Goal: Task Accomplishment & Management: Use online tool/utility

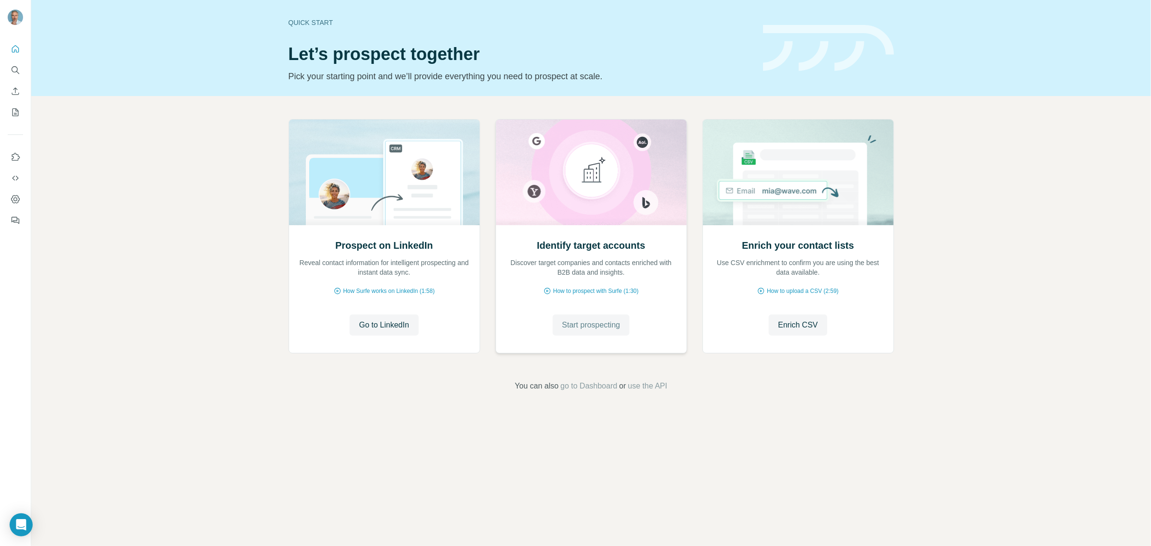
click at [591, 329] on span "Start prospecting" at bounding box center [591, 325] width 58 height 12
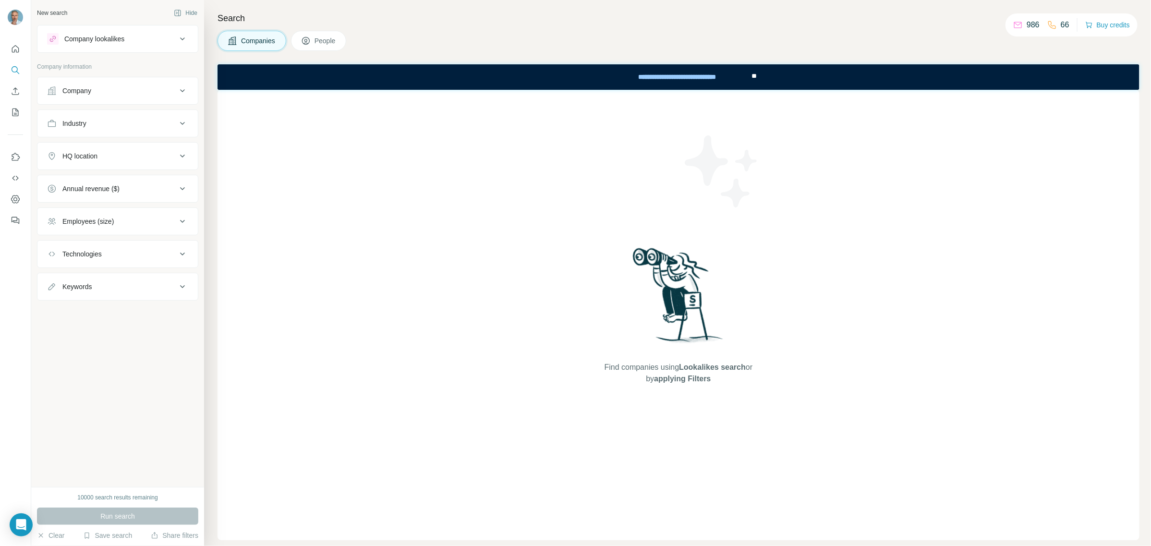
click at [168, 89] on div "Company" at bounding box center [112, 91] width 130 height 10
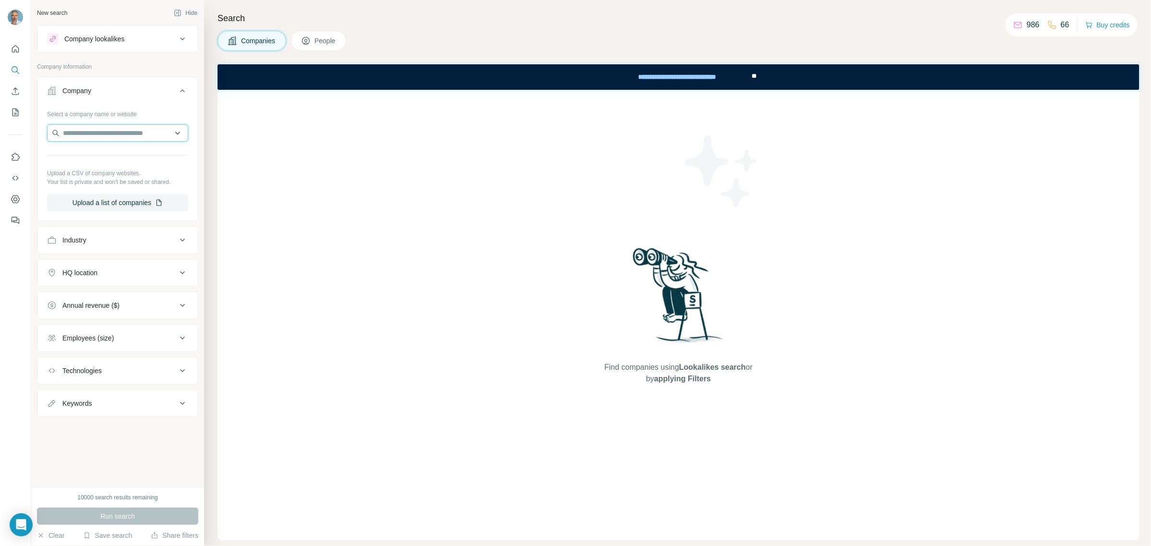
click at [136, 134] on input "text" at bounding box center [117, 132] width 141 height 17
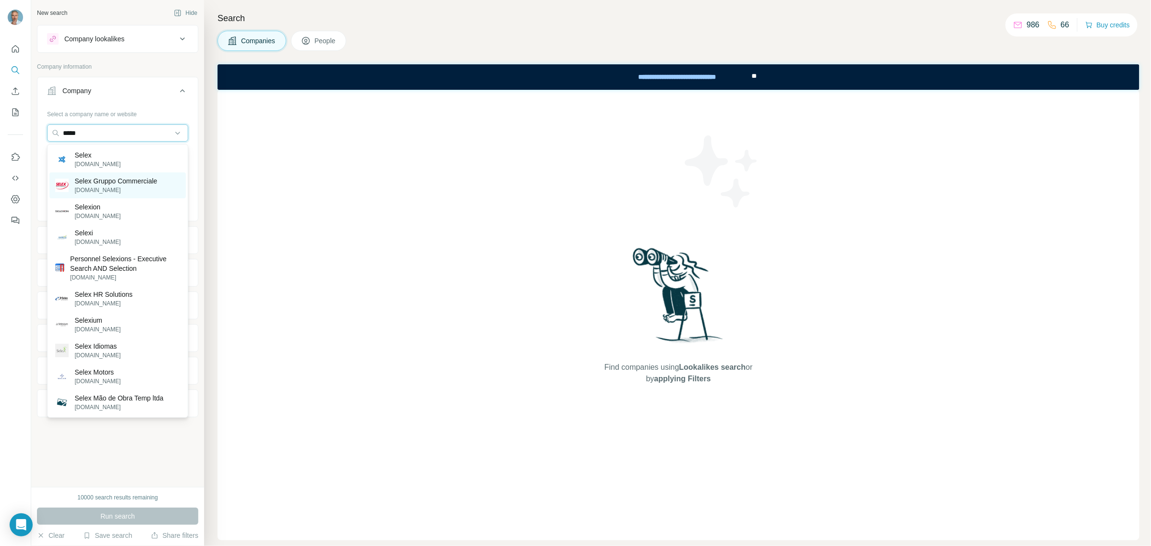
type input "*****"
click at [116, 177] on p "Selex Gruppo Commerciale" at bounding box center [115, 181] width 83 height 10
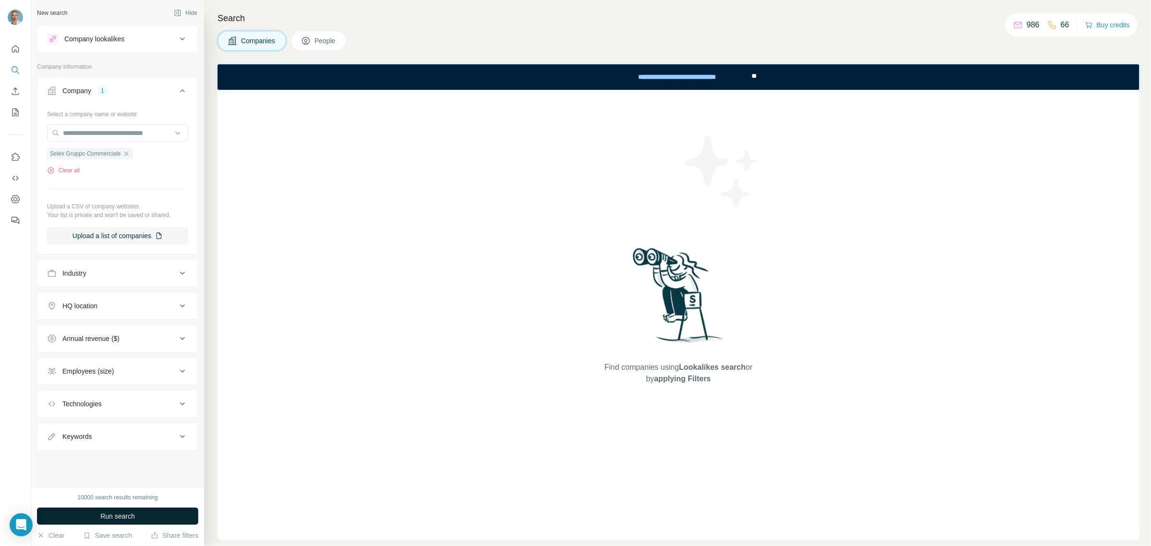
click at [115, 517] on span "Run search" at bounding box center [117, 516] width 35 height 10
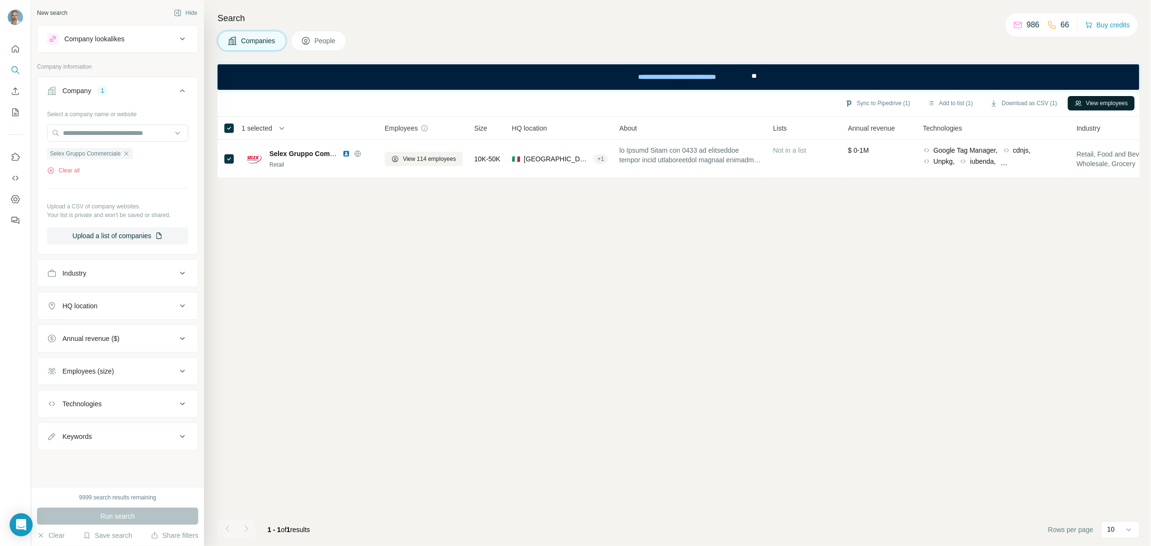
click at [1104, 104] on button "View employees" at bounding box center [1100, 103] width 67 height 14
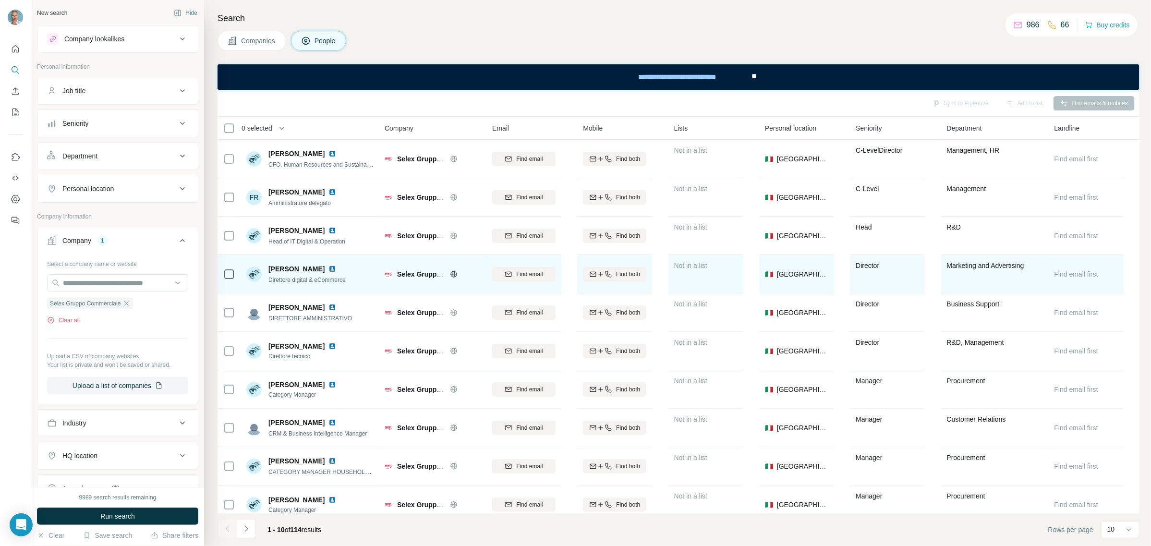
scroll to position [16, 0]
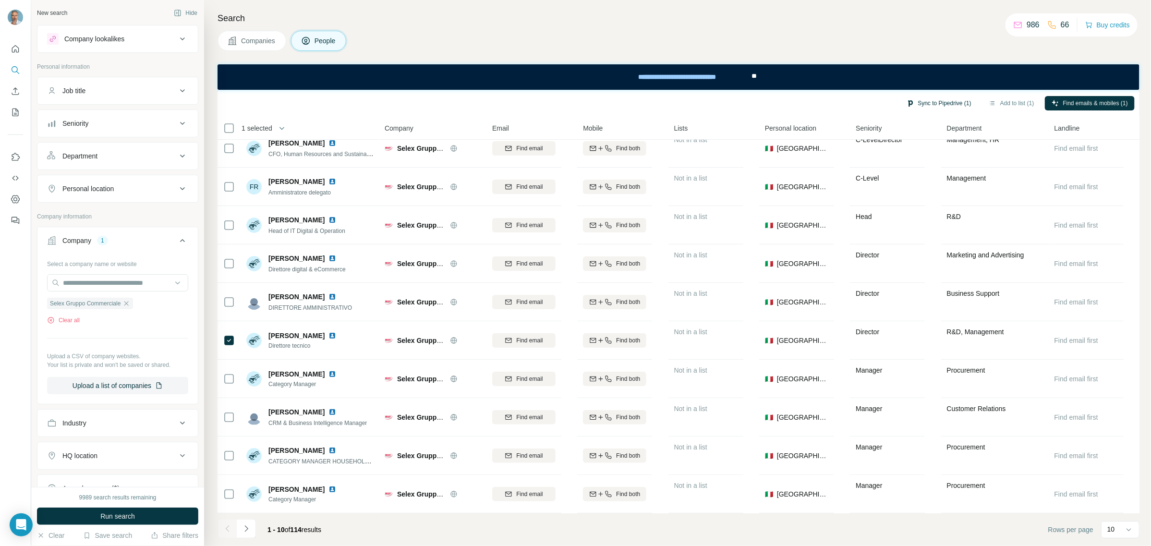
click at [937, 99] on button "Sync to Pipedrive (1)" at bounding box center [938, 103] width 78 height 14
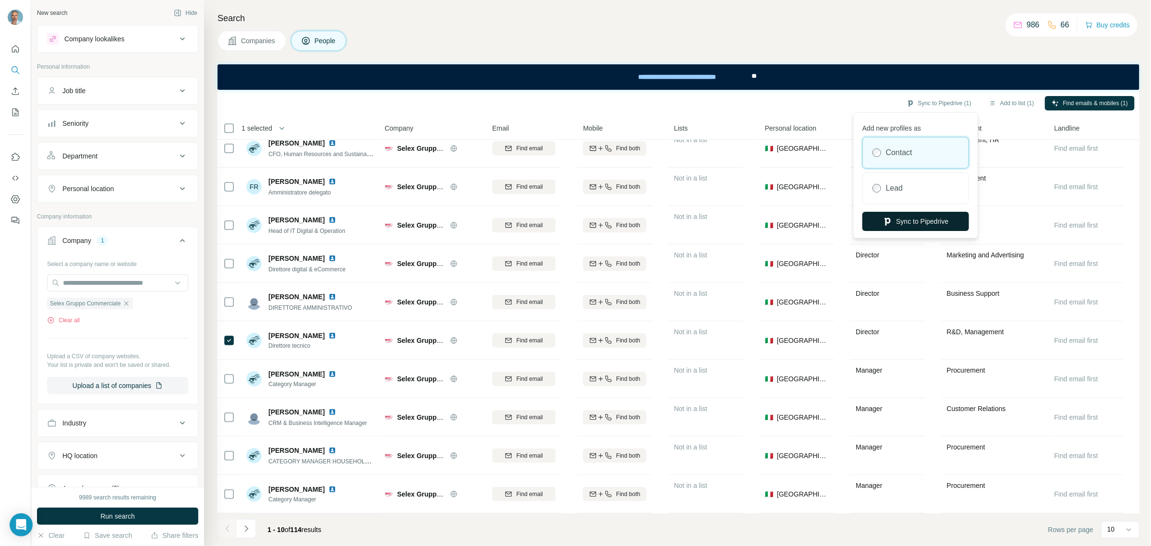
click at [912, 222] on button "Sync to Pipedrive" at bounding box center [915, 221] width 107 height 19
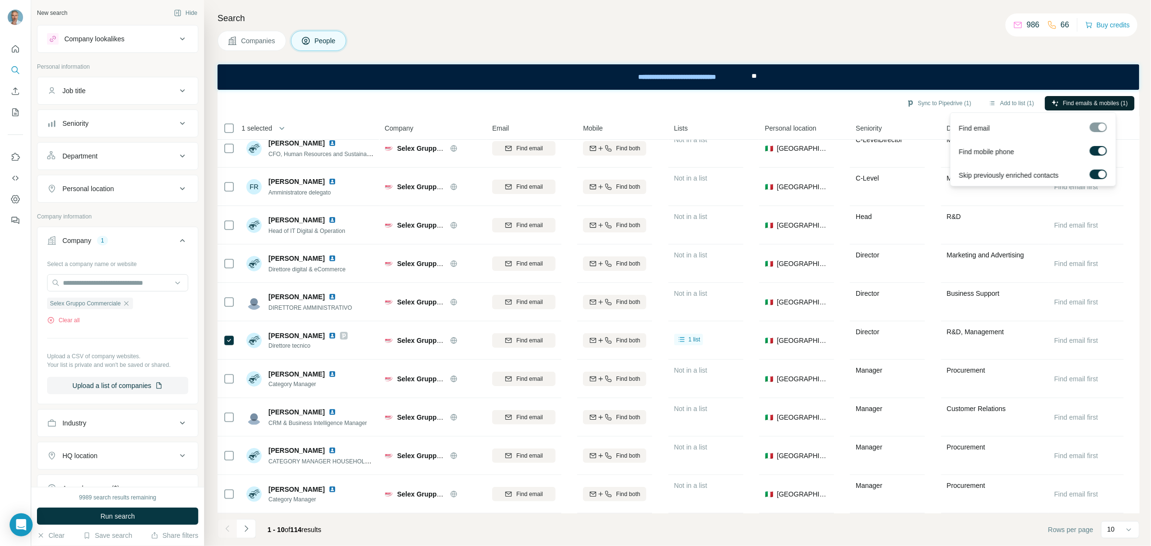
click at [1073, 99] on span "Find emails & mobiles (1)" at bounding box center [1095, 103] width 65 height 9
click at [247, 527] on icon "Navigate to next page" at bounding box center [246, 529] width 10 height 10
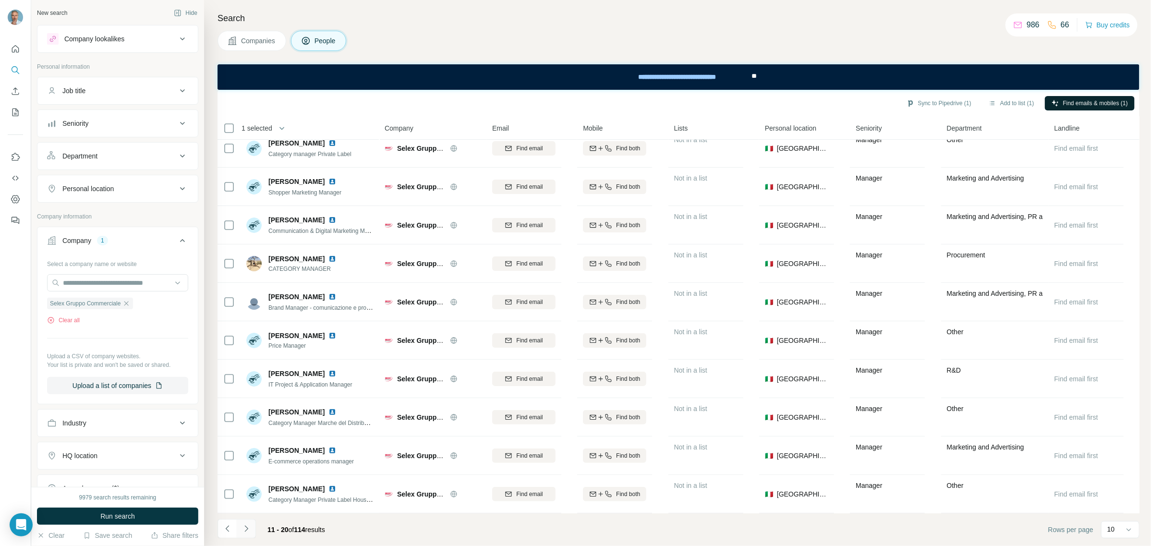
click at [246, 531] on icon "Navigate to next page" at bounding box center [246, 529] width 10 height 10
drag, startPoint x: 1067, startPoint y: 104, endPoint x: 879, endPoint y: 92, distance: 188.1
click at [879, 92] on div "Sync to Pipedrive (2) Add to list (2) Find emails & mobiles (2)" at bounding box center [678, 103] width 922 height 27
click at [941, 100] on button "Sync to Pipedrive (2)" at bounding box center [938, 103] width 78 height 14
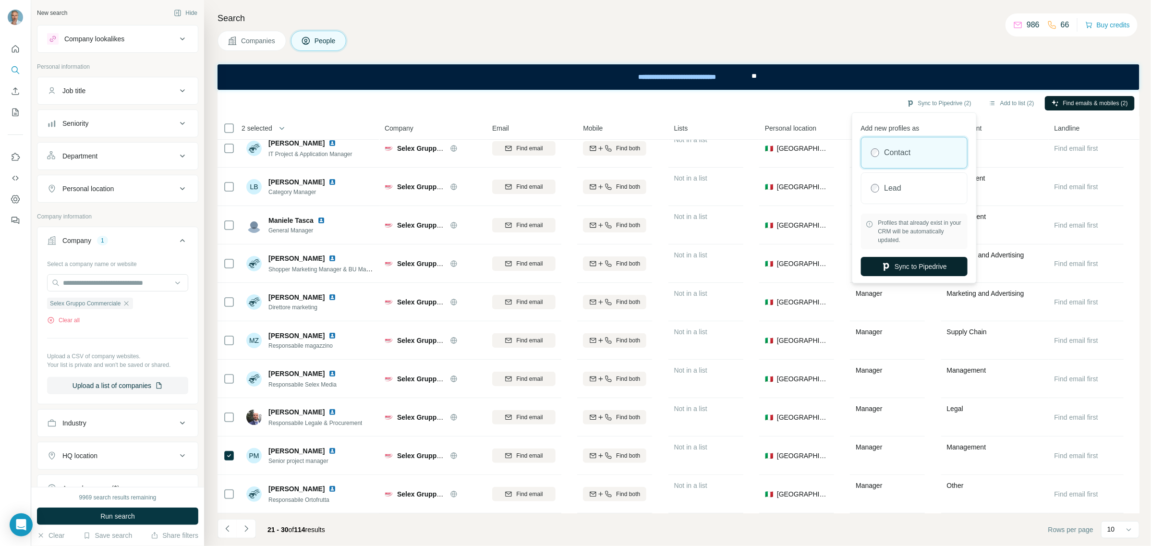
click at [934, 263] on button "Sync to Pipedrive" at bounding box center [914, 266] width 107 height 19
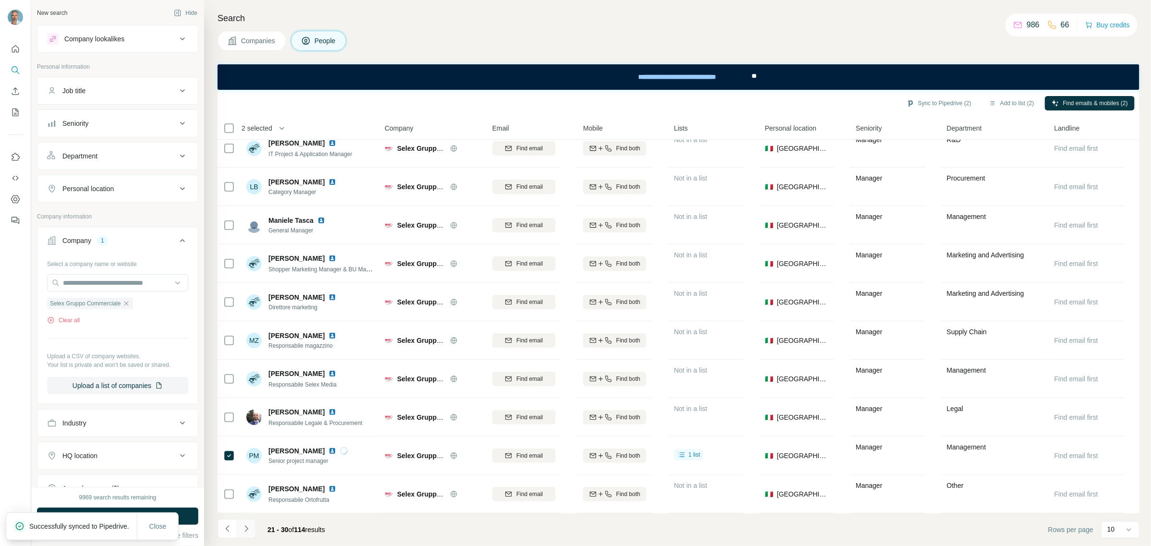
click at [251, 533] on icon "Navigate to next page" at bounding box center [246, 529] width 10 height 10
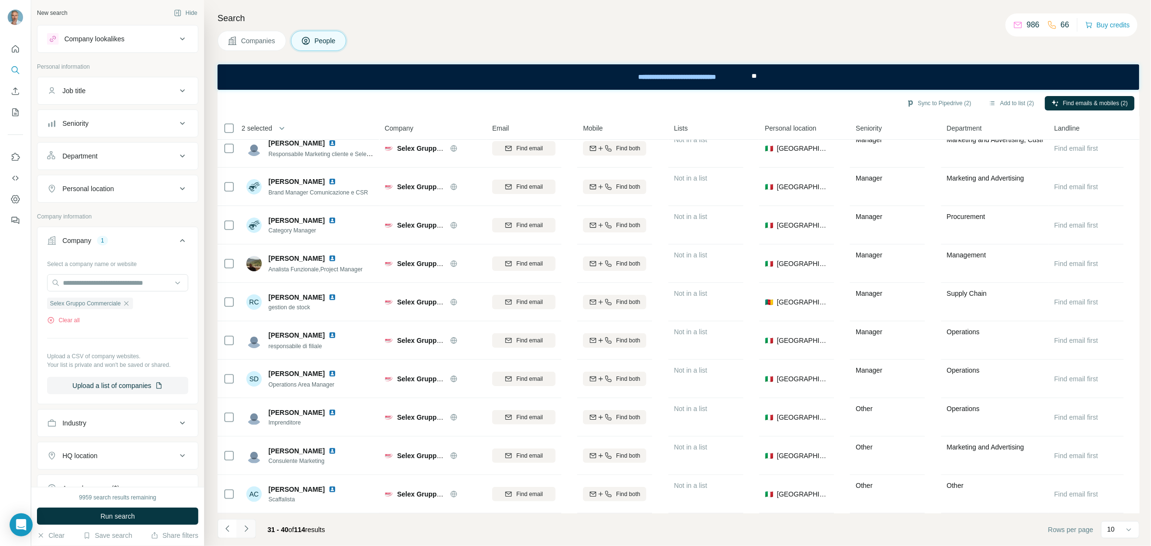
click at [246, 531] on icon "Navigate to next page" at bounding box center [246, 529] width 10 height 10
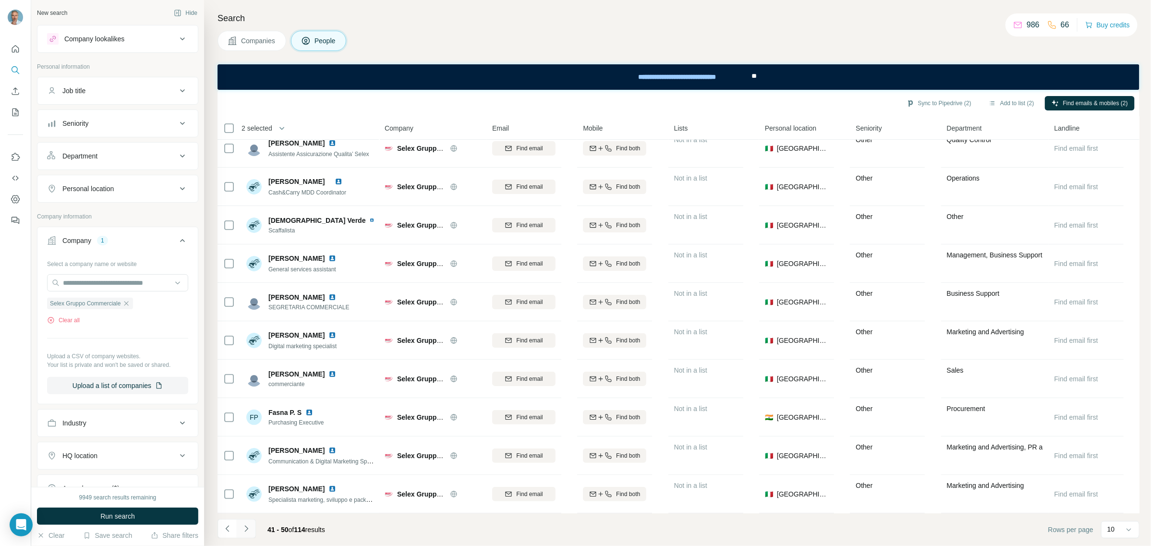
click at [246, 524] on icon "Navigate to next page" at bounding box center [246, 529] width 10 height 10
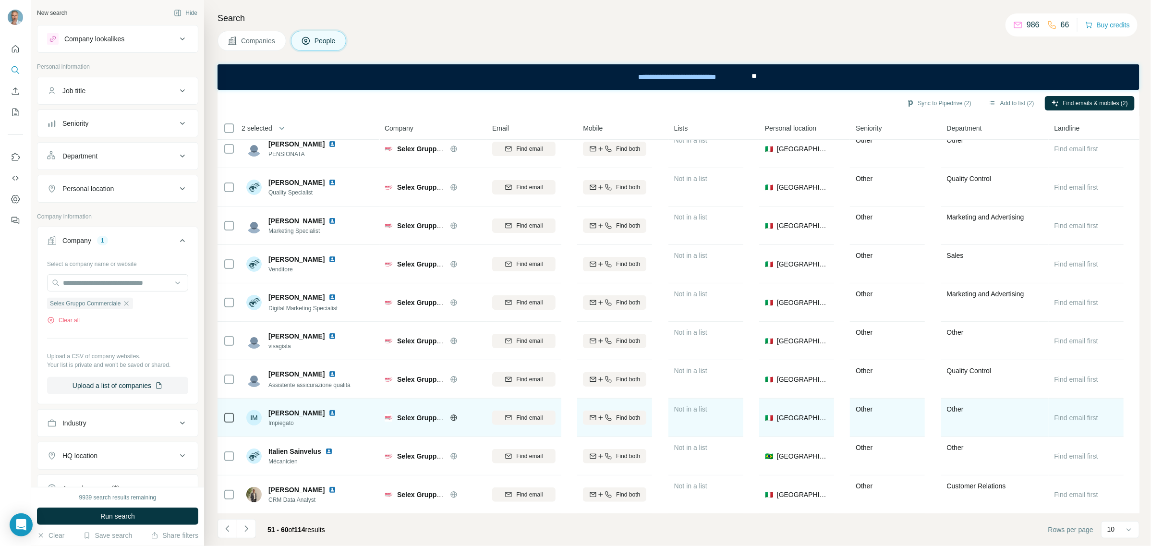
scroll to position [0, 0]
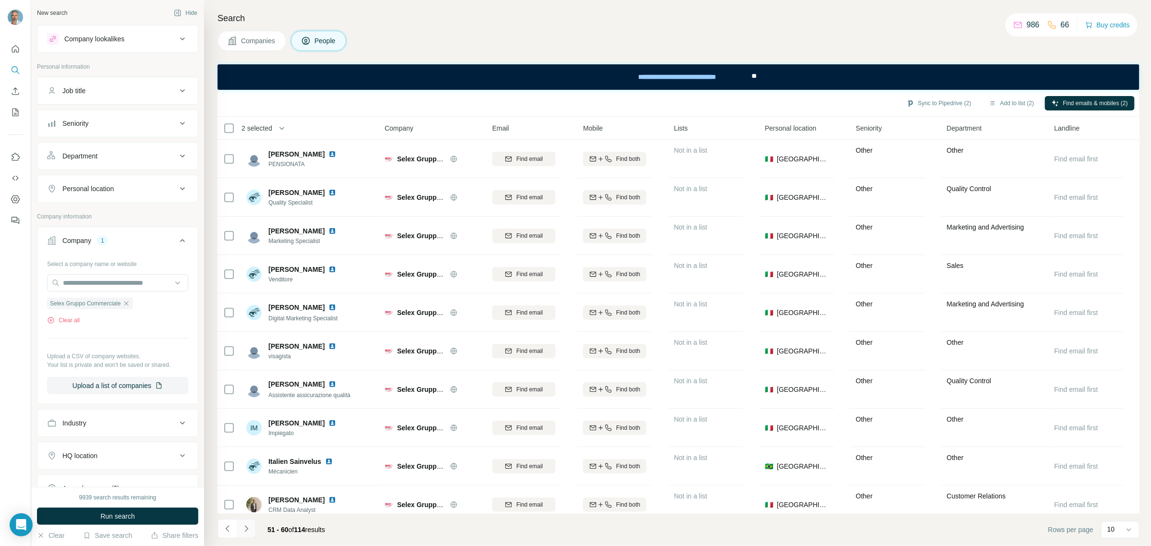
click at [252, 530] on button "Navigate to next page" at bounding box center [246, 528] width 19 height 19
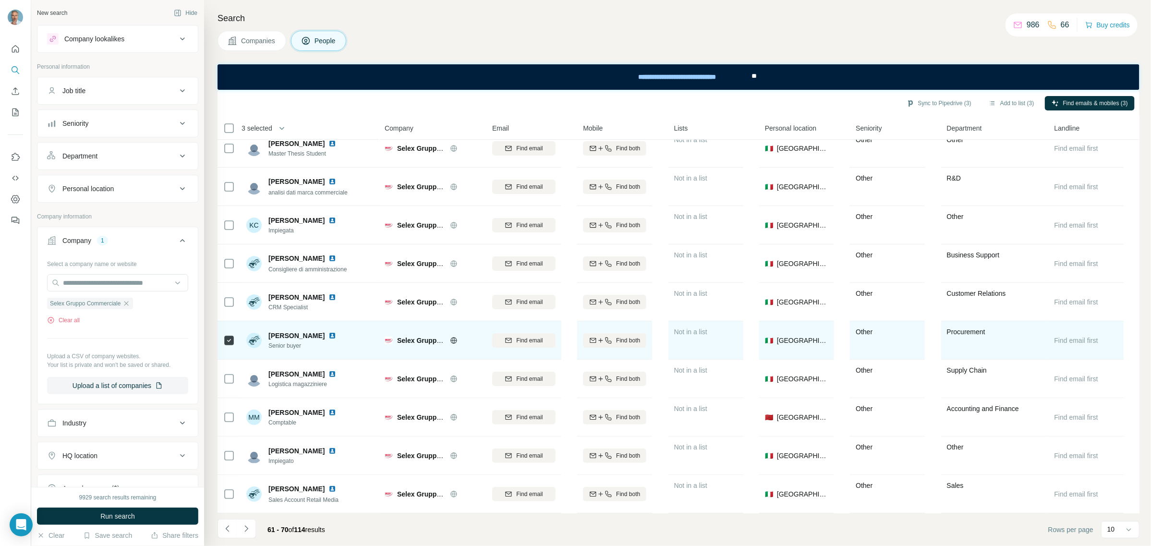
scroll to position [16, 0]
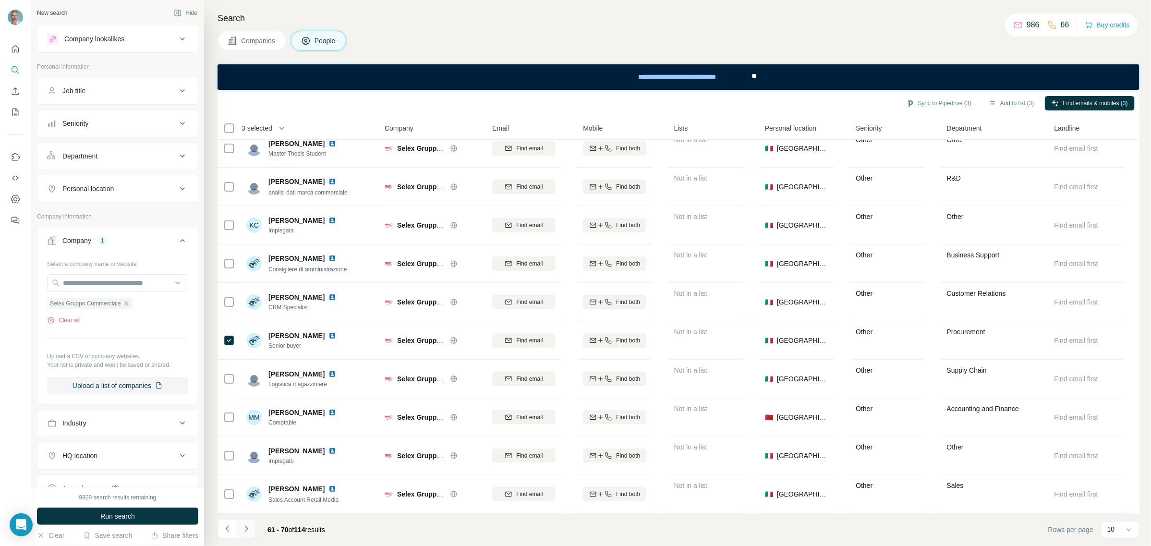
click at [250, 529] on icon "Navigate to next page" at bounding box center [246, 529] width 10 height 10
click at [250, 526] on icon "Navigate to next page" at bounding box center [246, 529] width 10 height 10
click at [245, 530] on icon "Navigate to next page" at bounding box center [246, 529] width 10 height 10
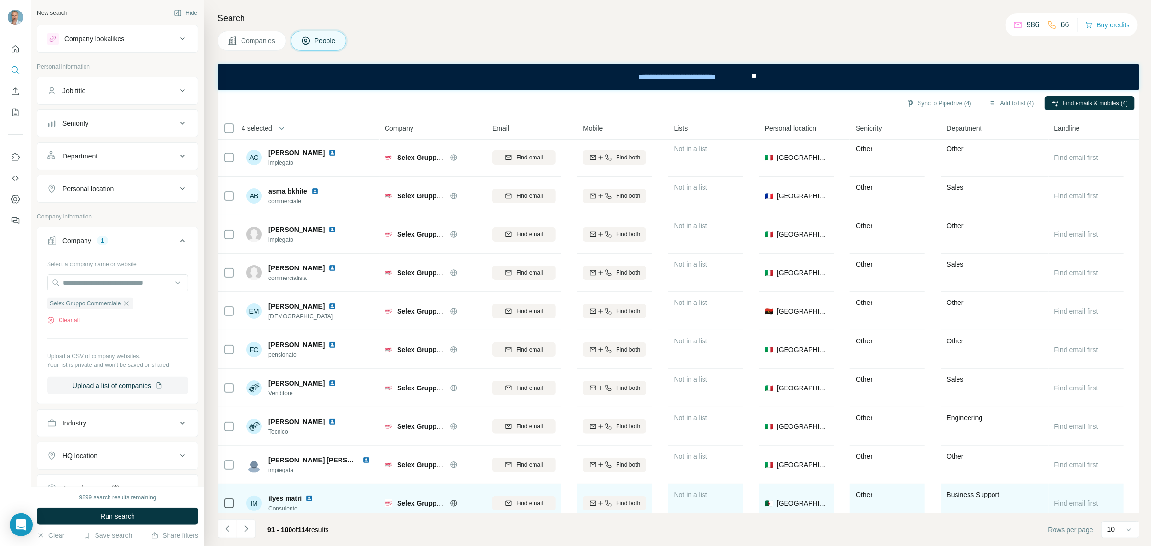
scroll to position [0, 0]
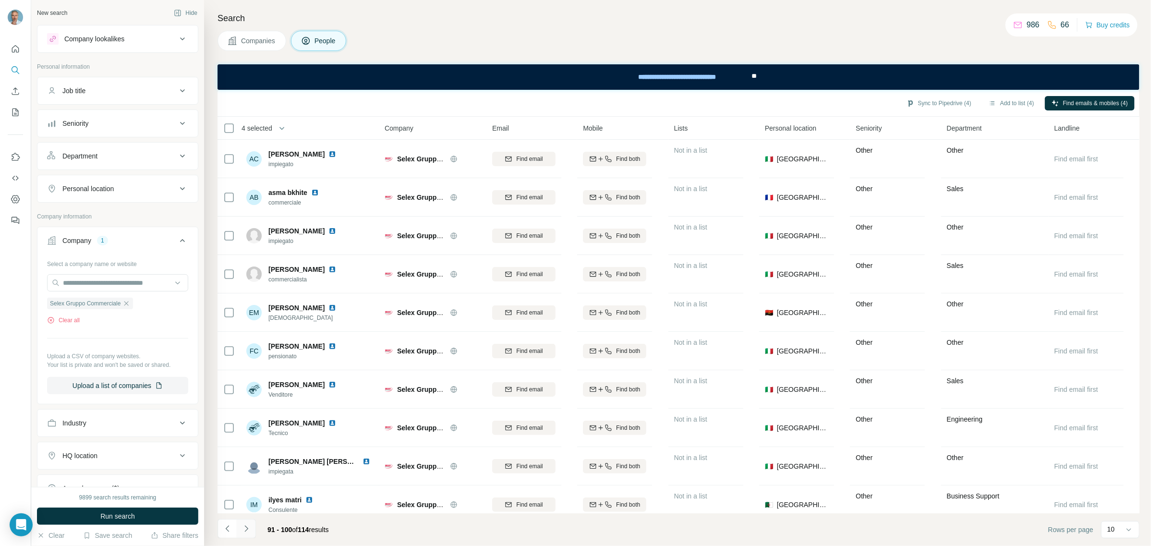
click at [251, 526] on button "Navigate to next page" at bounding box center [246, 528] width 19 height 19
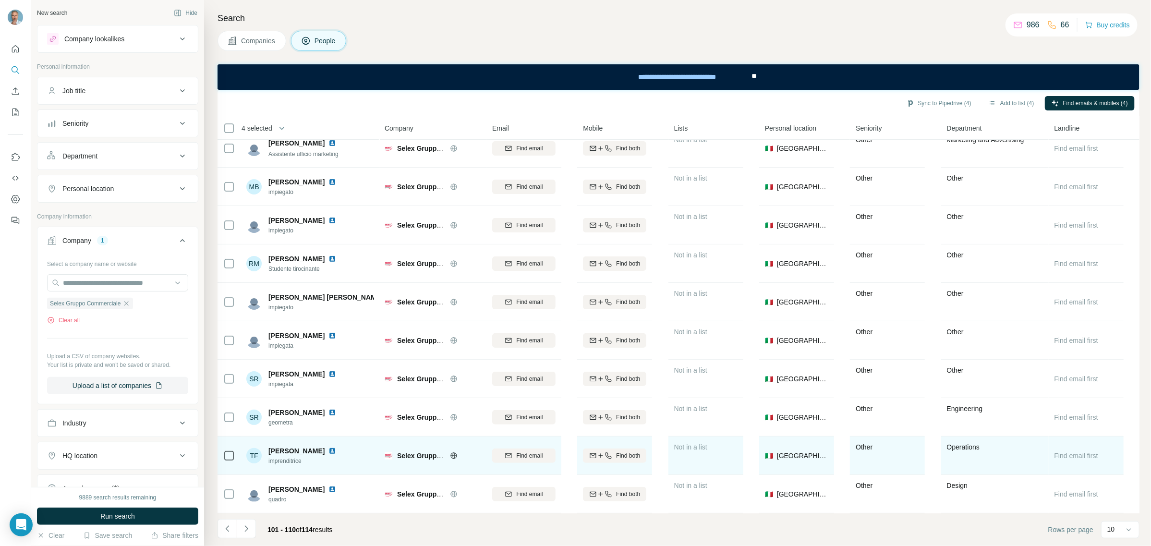
scroll to position [16, 0]
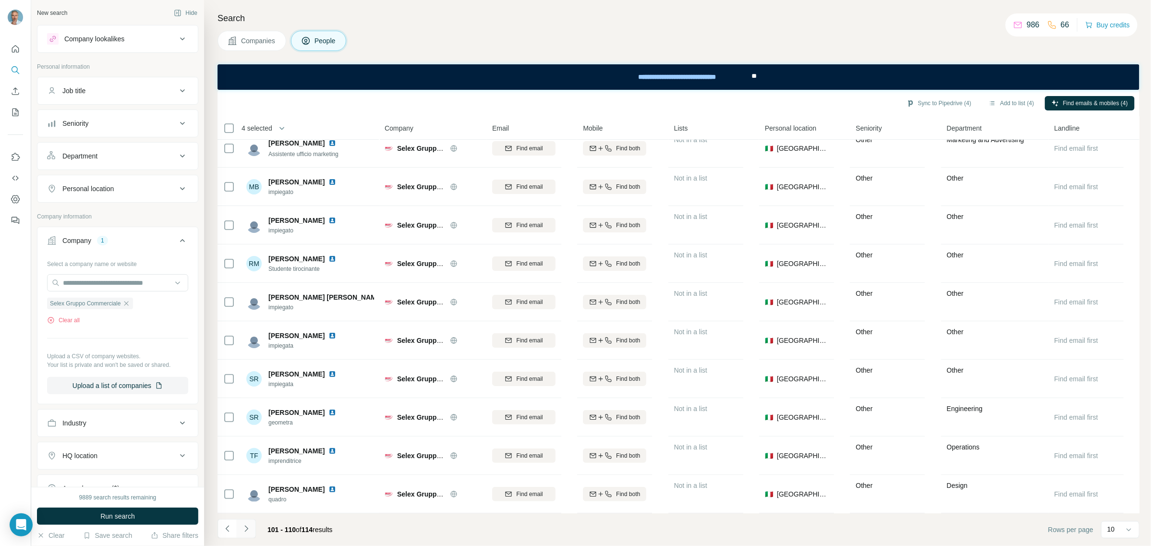
click at [243, 527] on icon "Navigate to next page" at bounding box center [246, 529] width 10 height 10
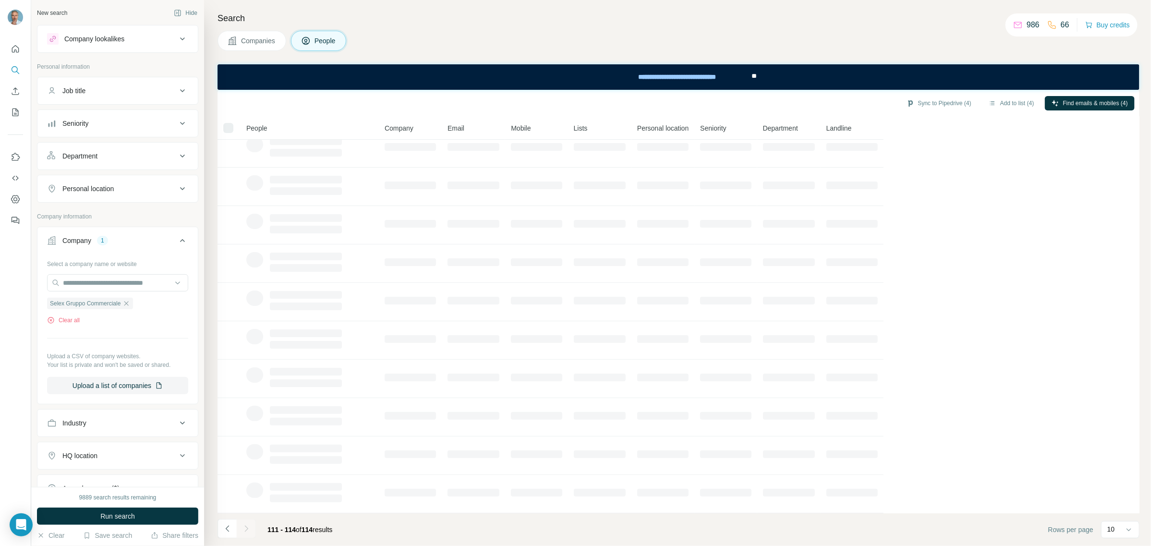
scroll to position [0, 0]
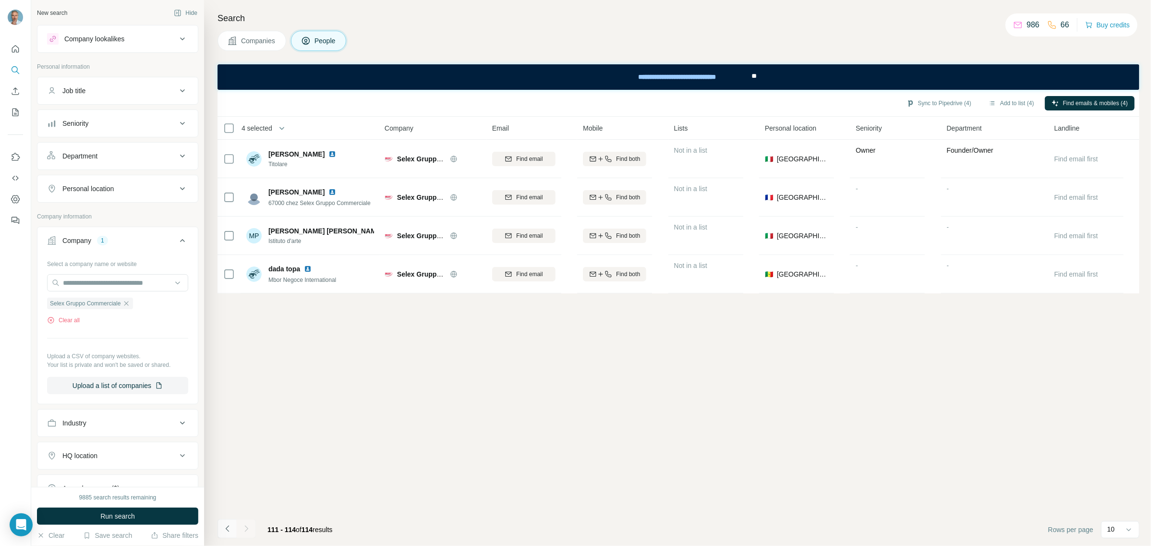
click at [230, 529] on icon "Navigate to previous page" at bounding box center [228, 529] width 10 height 10
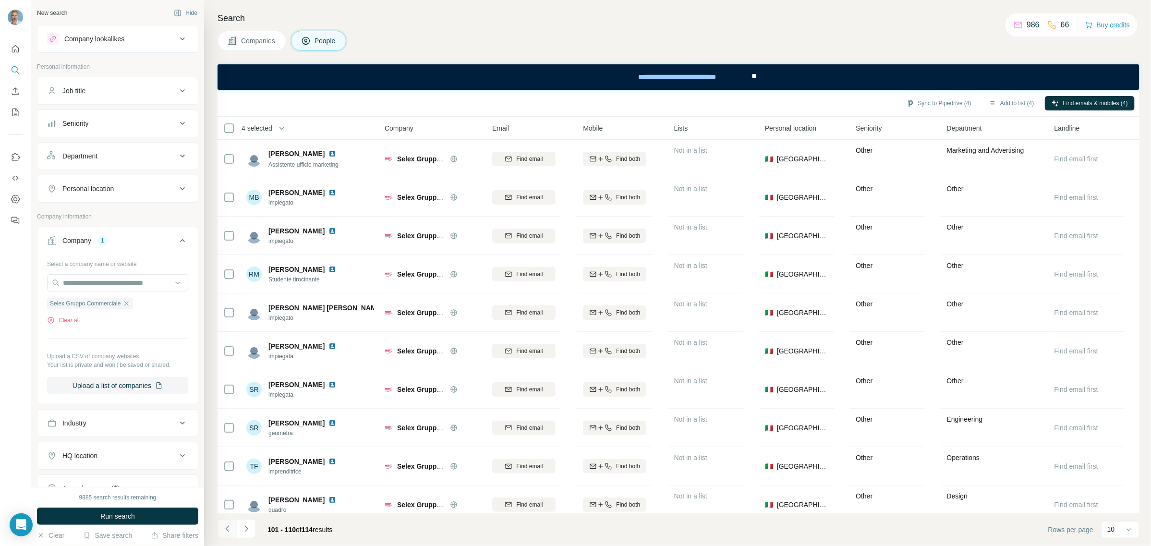
click at [230, 529] on icon "Navigate to previous page" at bounding box center [228, 529] width 10 height 10
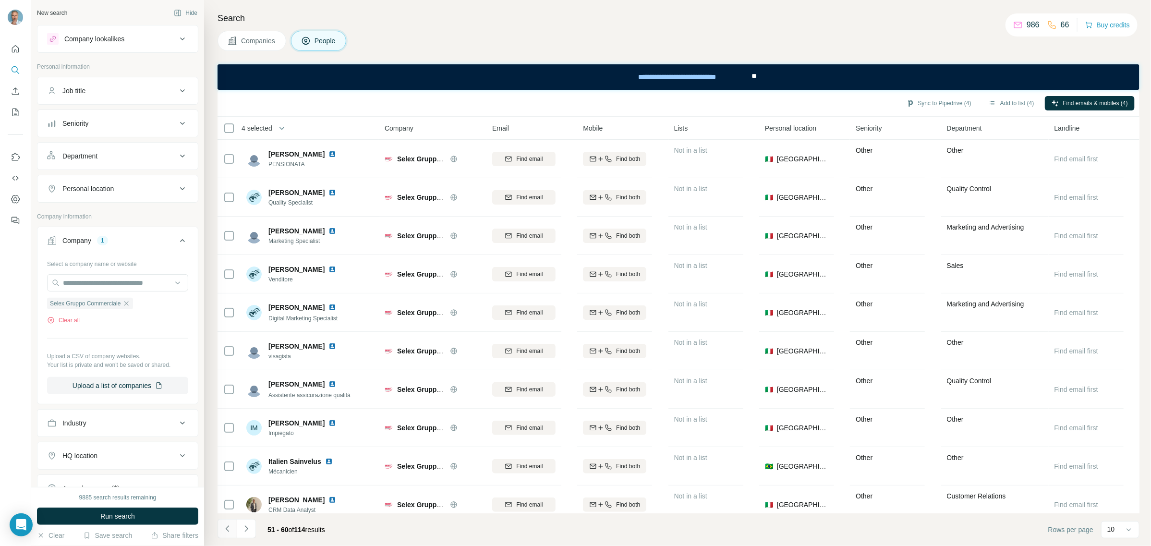
click at [230, 529] on icon "Navigate to previous page" at bounding box center [228, 529] width 10 height 10
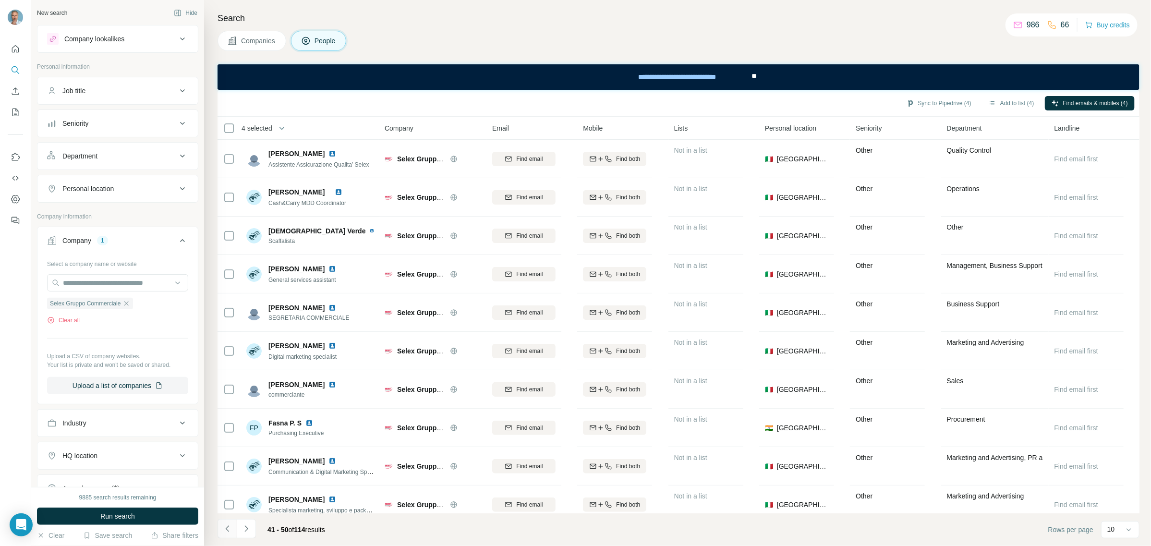
click at [230, 529] on icon "Navigate to previous page" at bounding box center [228, 529] width 10 height 10
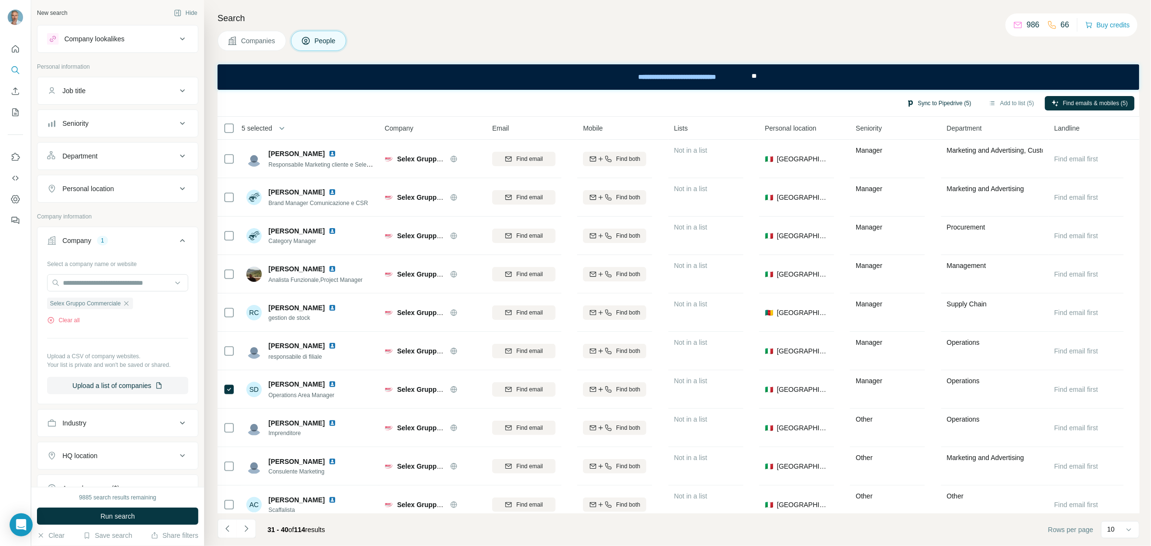
click at [944, 102] on button "Sync to Pipedrive (5)" at bounding box center [938, 103] width 78 height 14
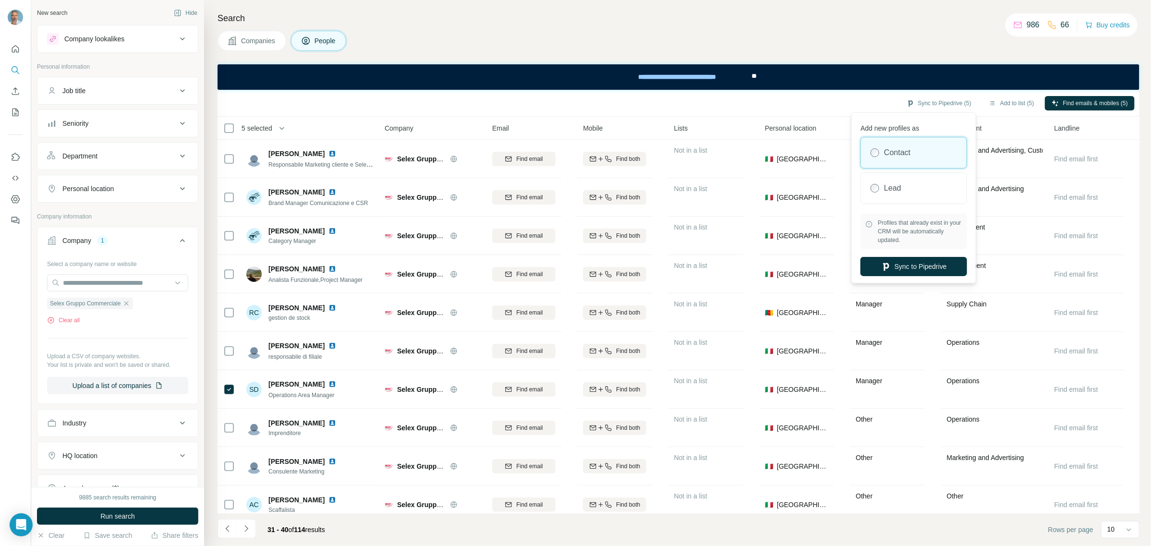
click at [910, 151] on label "Contact" at bounding box center [897, 153] width 26 height 12
click at [918, 263] on button "Sync to Pipedrive" at bounding box center [913, 266] width 107 height 19
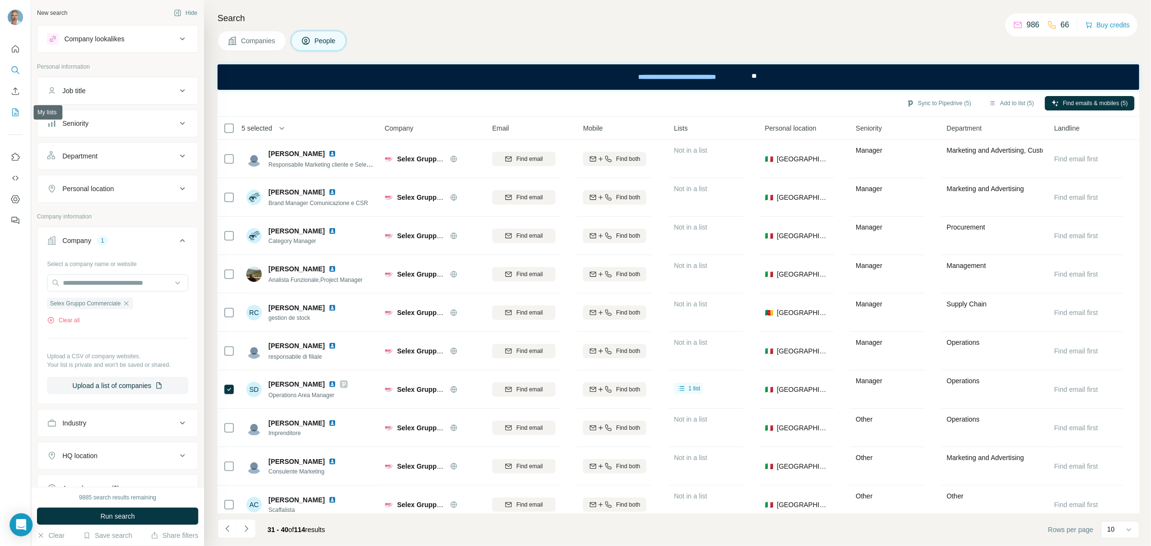
click at [18, 108] on icon "My lists" at bounding box center [16, 113] width 10 height 10
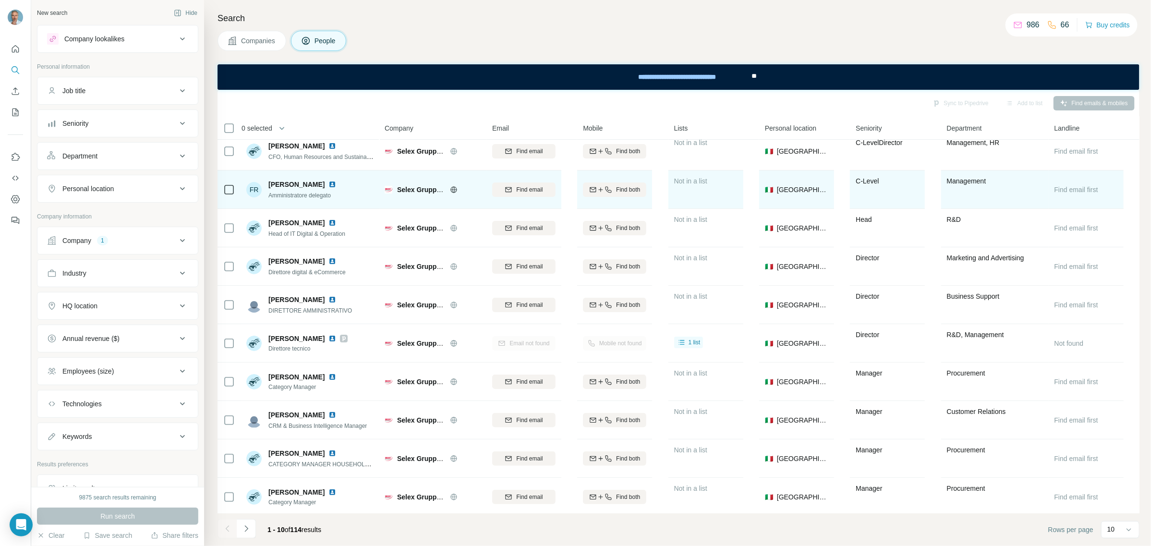
scroll to position [16, 0]
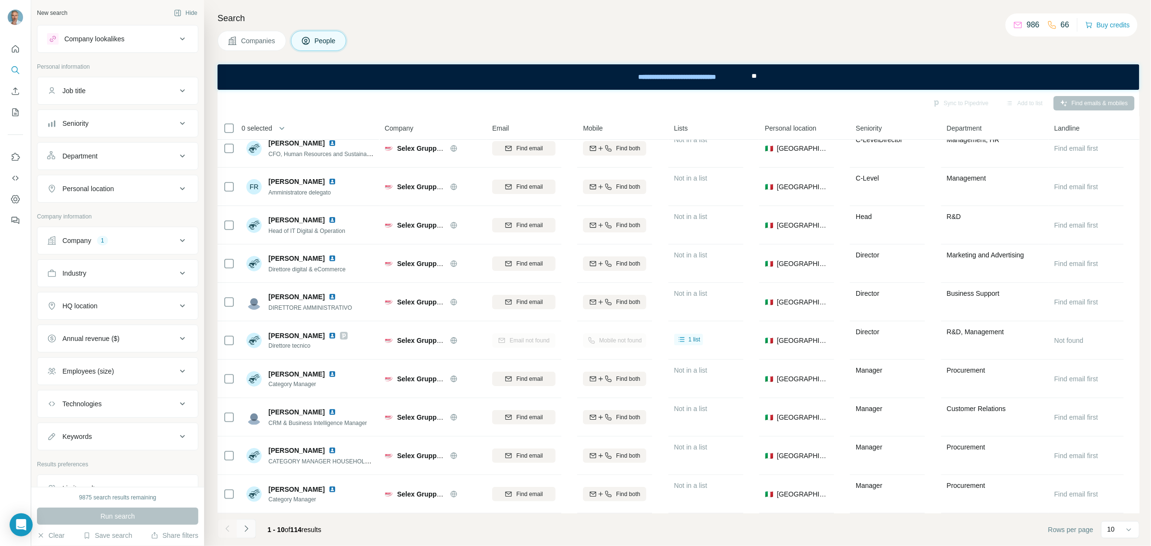
click at [247, 526] on icon "Navigate to next page" at bounding box center [246, 529] width 10 height 10
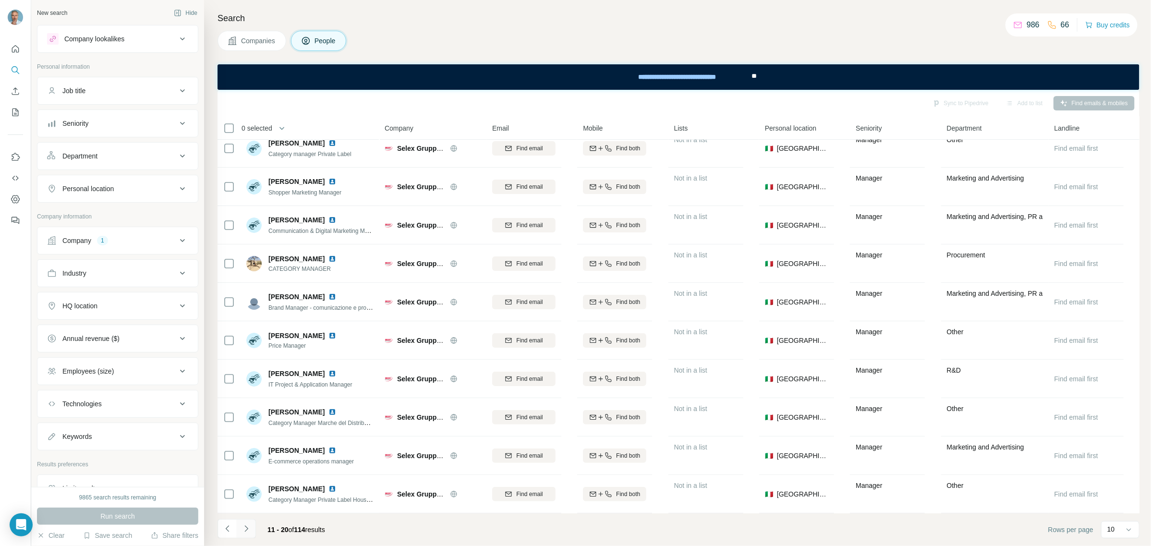
click at [250, 530] on icon "Navigate to next page" at bounding box center [246, 529] width 10 height 10
click at [250, 527] on icon "Navigate to next page" at bounding box center [246, 529] width 10 height 10
click at [246, 529] on icon "Navigate to next page" at bounding box center [245, 528] width 3 height 6
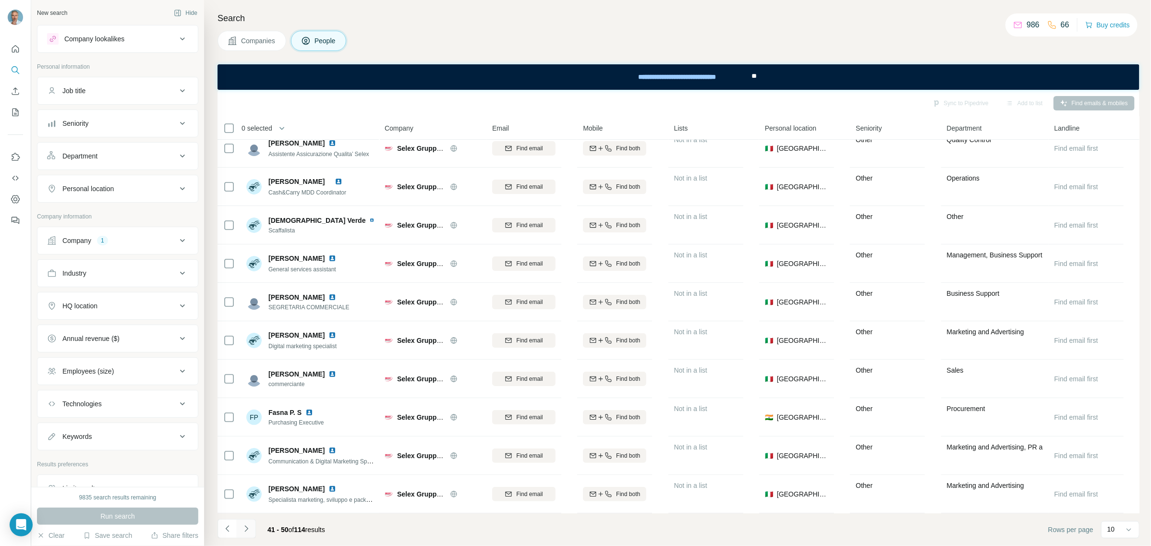
click at [248, 524] on icon "Navigate to next page" at bounding box center [246, 529] width 10 height 10
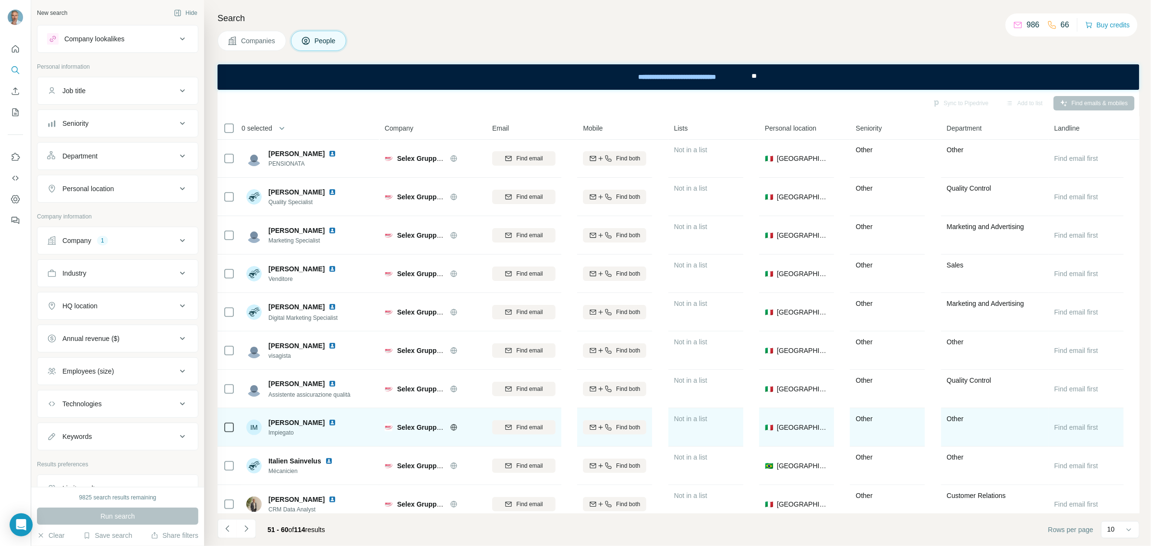
scroll to position [0, 0]
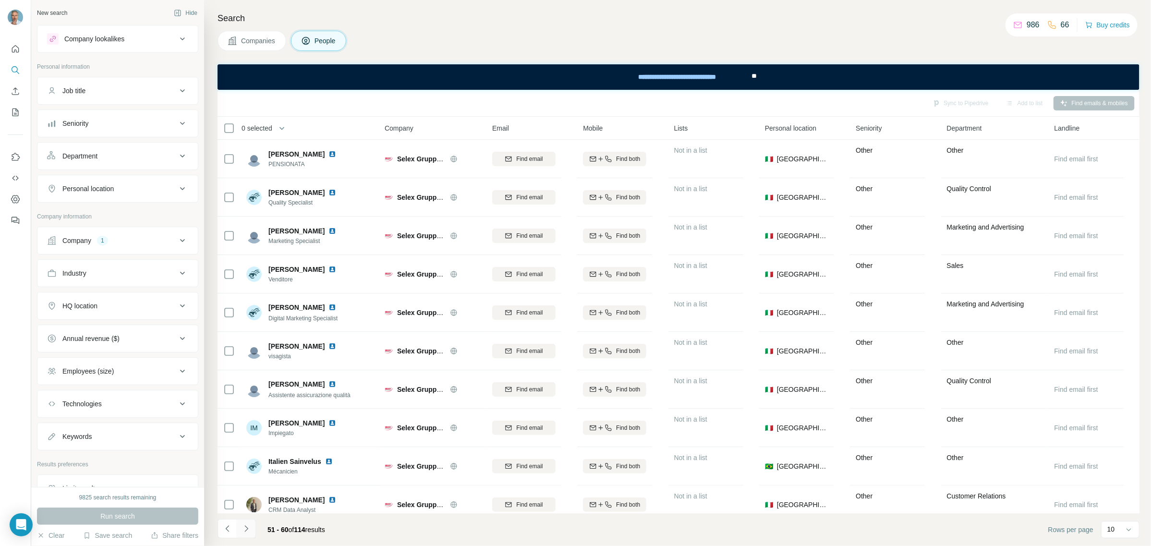
click at [243, 528] on icon "Navigate to next page" at bounding box center [246, 529] width 10 height 10
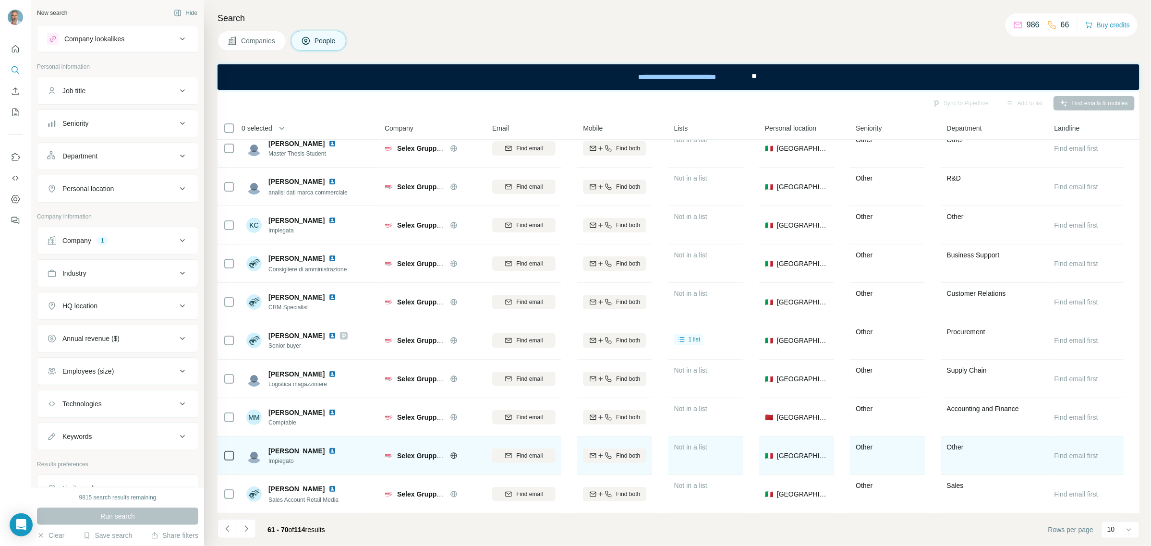
scroll to position [16, 0]
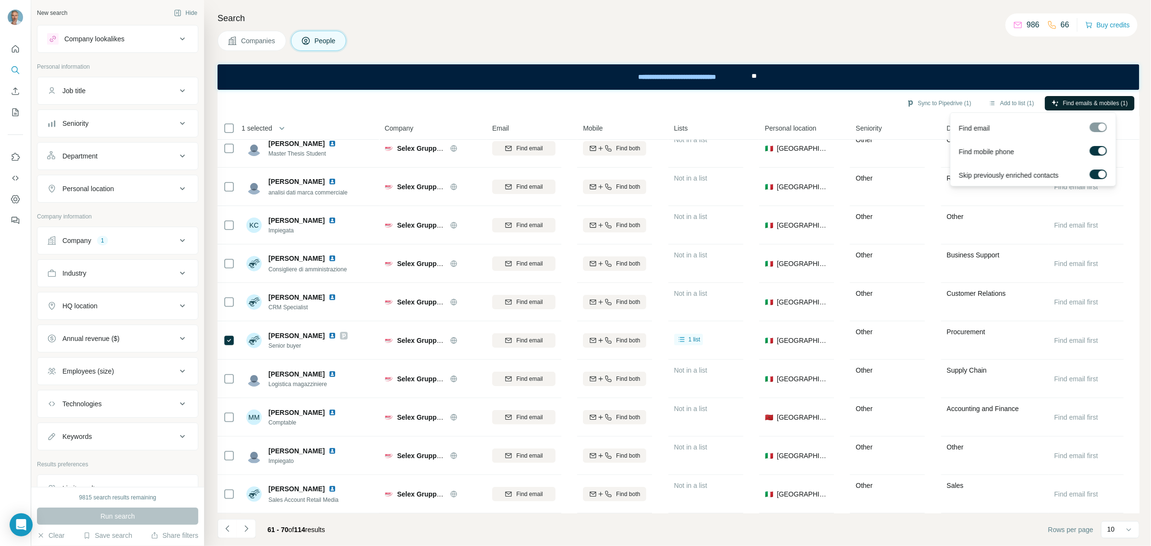
click at [1096, 99] on span "Find emails & mobiles (1)" at bounding box center [1095, 103] width 65 height 9
click at [247, 529] on icon "Navigate to next page" at bounding box center [246, 529] width 10 height 10
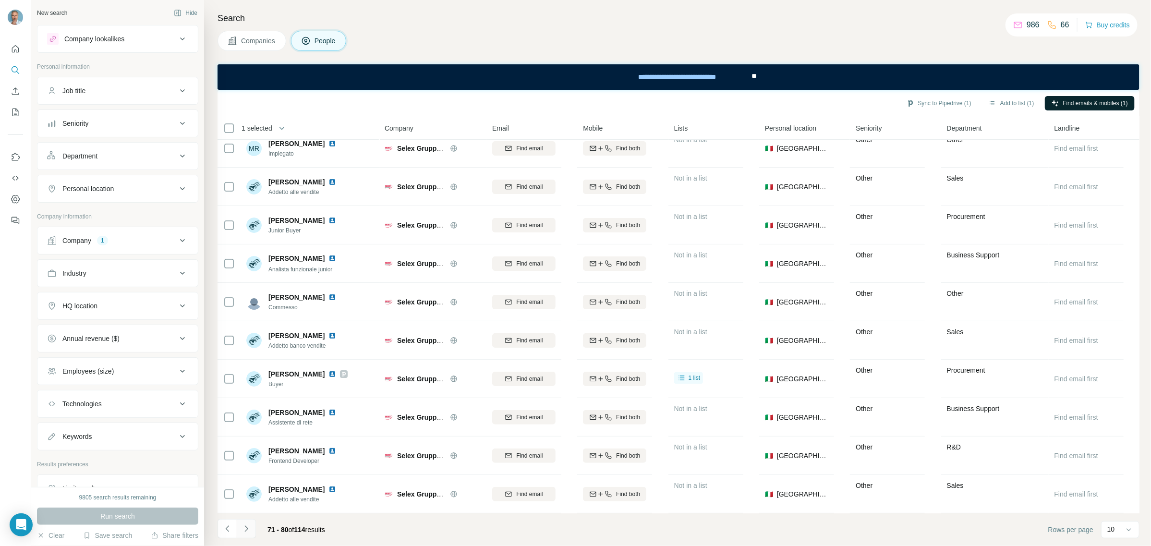
click at [247, 526] on icon "Navigate to next page" at bounding box center [246, 529] width 10 height 10
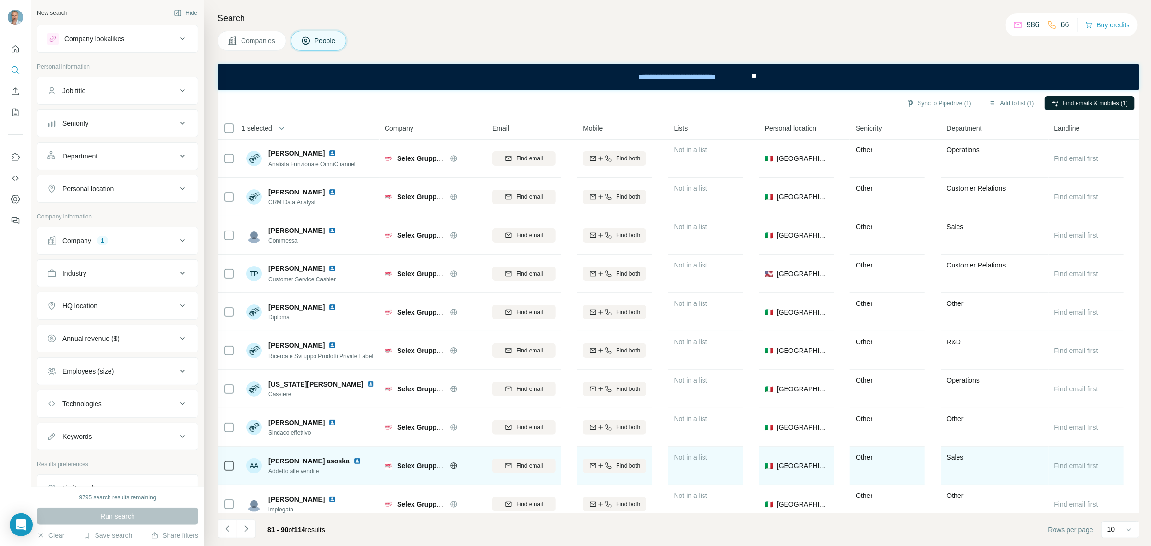
scroll to position [0, 0]
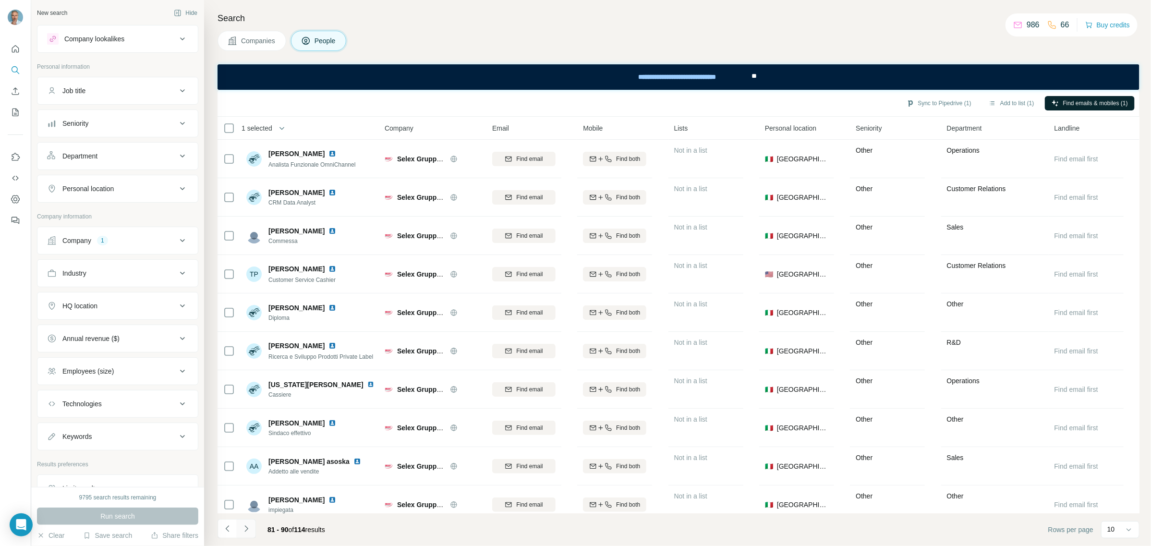
click at [243, 527] on icon "Navigate to next page" at bounding box center [246, 529] width 10 height 10
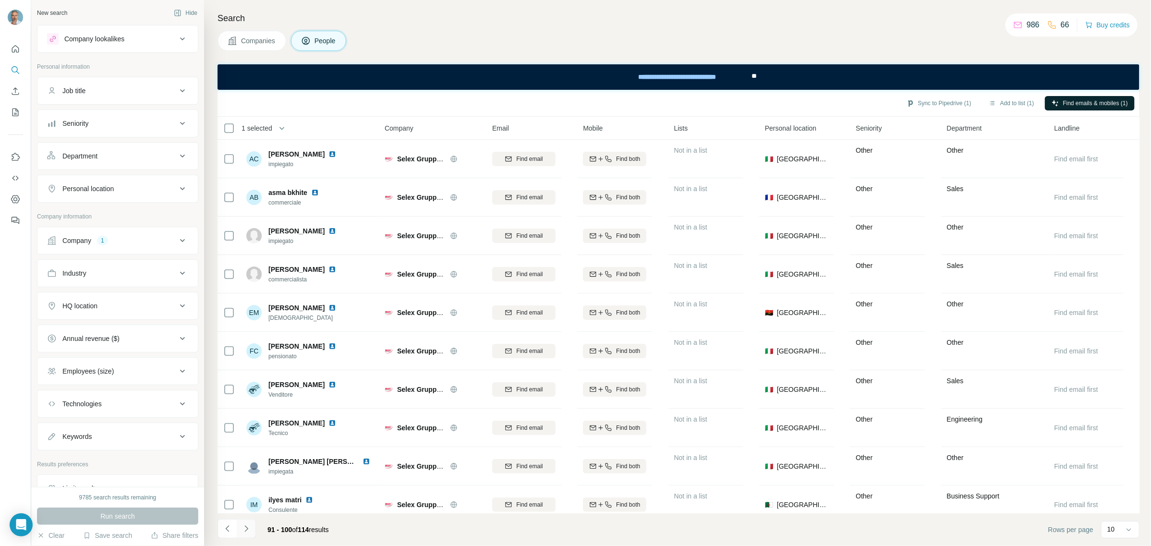
click at [246, 529] on icon "Navigate to next page" at bounding box center [246, 529] width 10 height 10
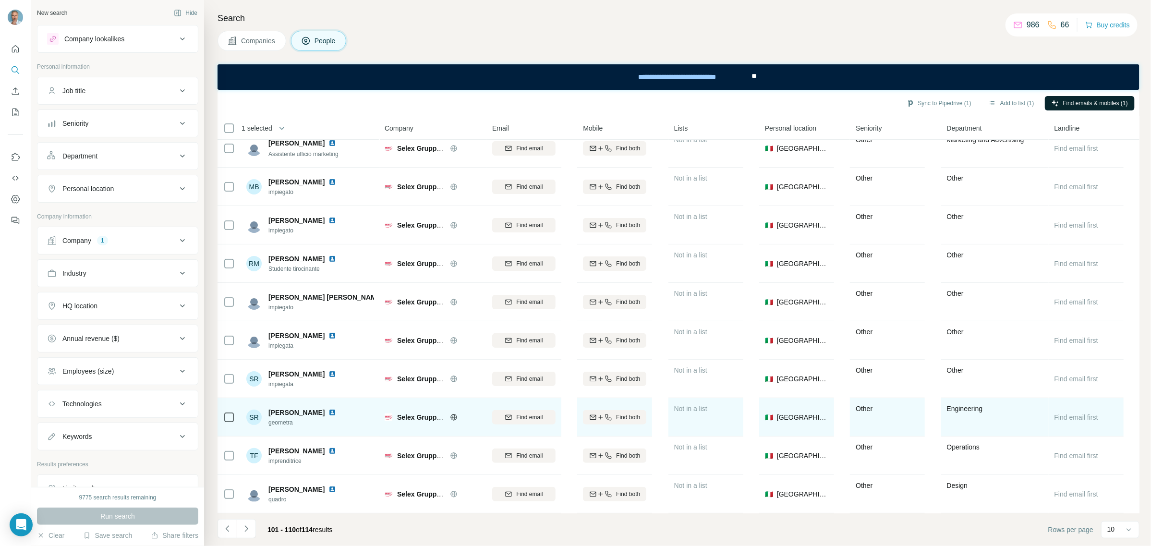
scroll to position [16, 0]
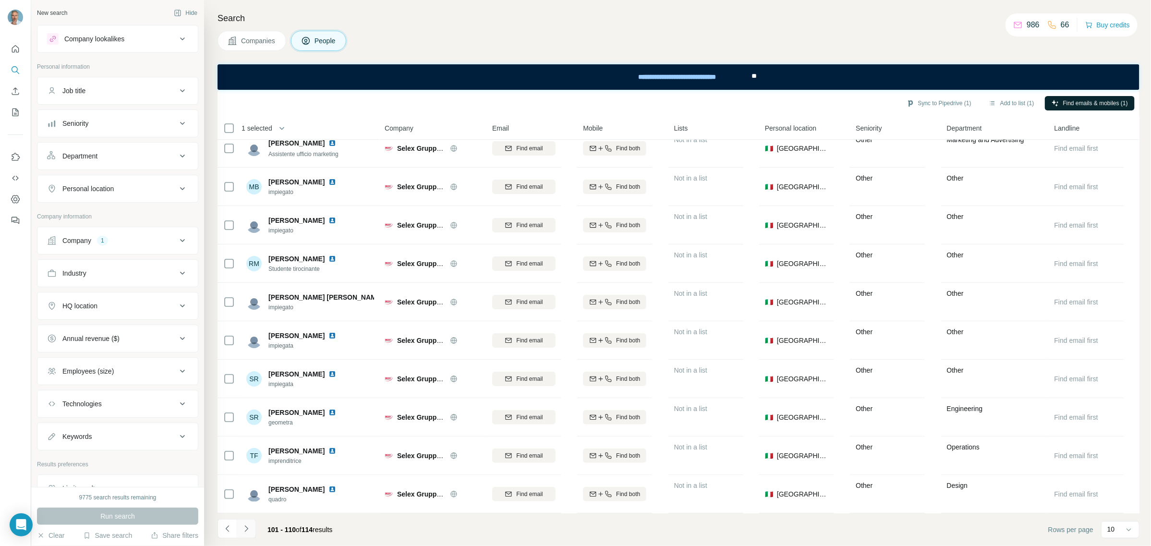
click at [248, 525] on icon "Navigate to next page" at bounding box center [246, 529] width 10 height 10
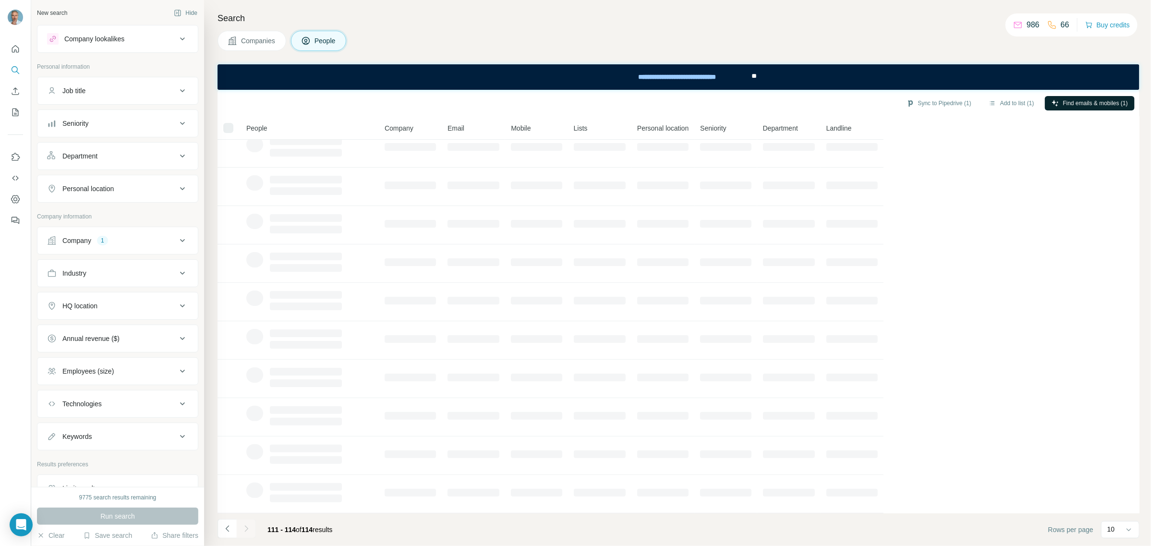
scroll to position [0, 0]
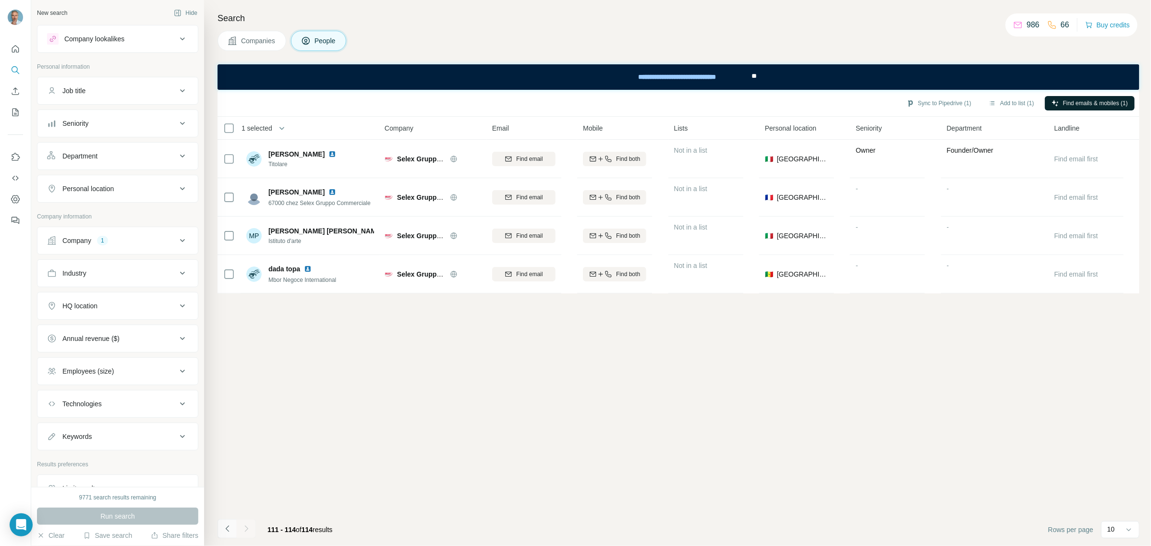
click at [230, 530] on icon "Navigate to previous page" at bounding box center [228, 529] width 10 height 10
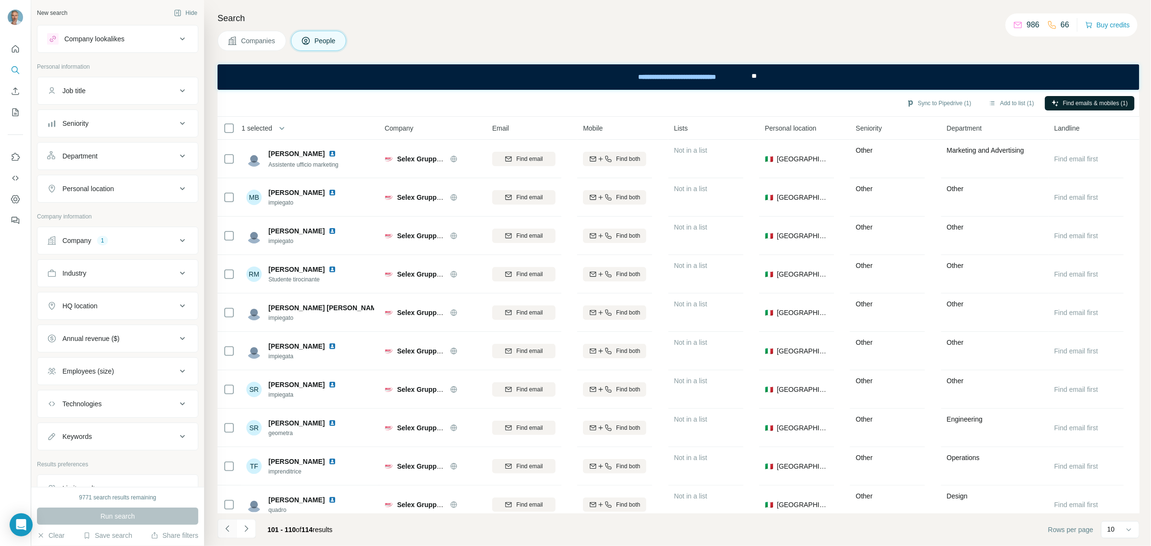
click at [230, 530] on icon "Navigate to previous page" at bounding box center [228, 529] width 10 height 10
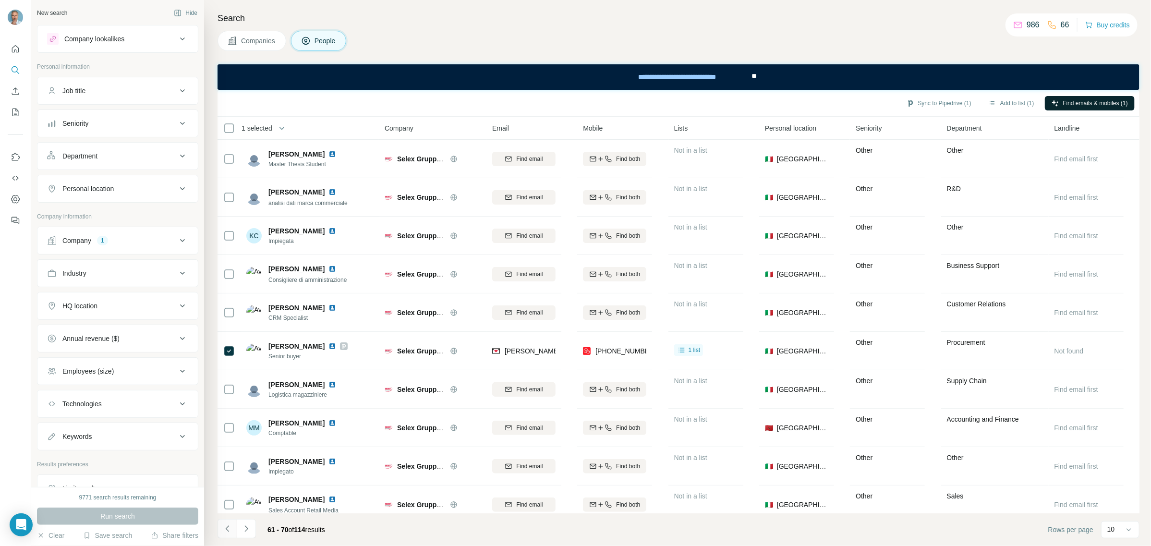
click at [230, 530] on icon "Navigate to previous page" at bounding box center [228, 529] width 10 height 10
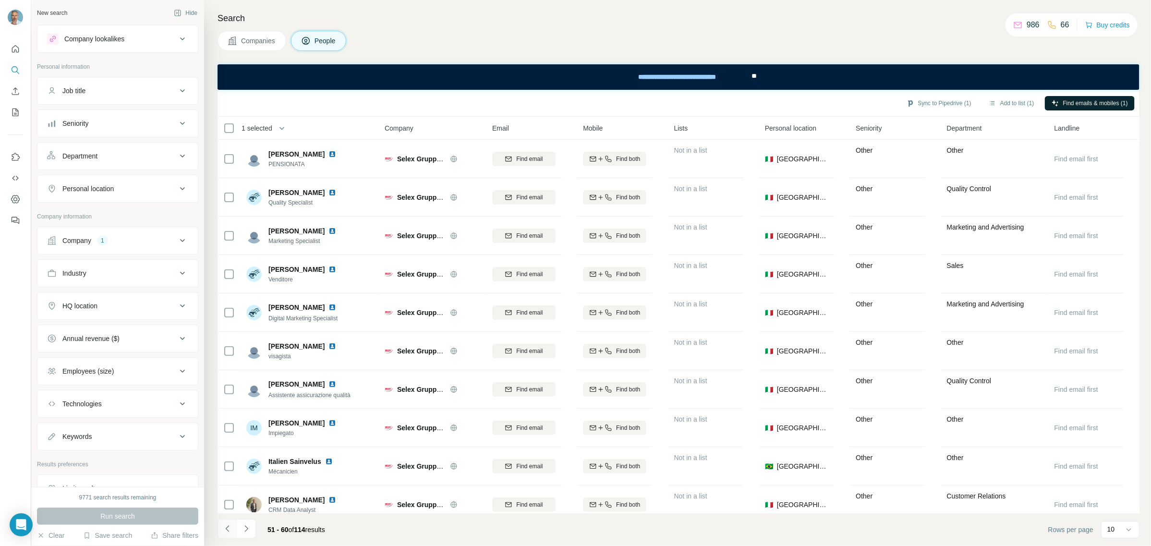
click at [230, 530] on icon "Navigate to previous page" at bounding box center [228, 529] width 10 height 10
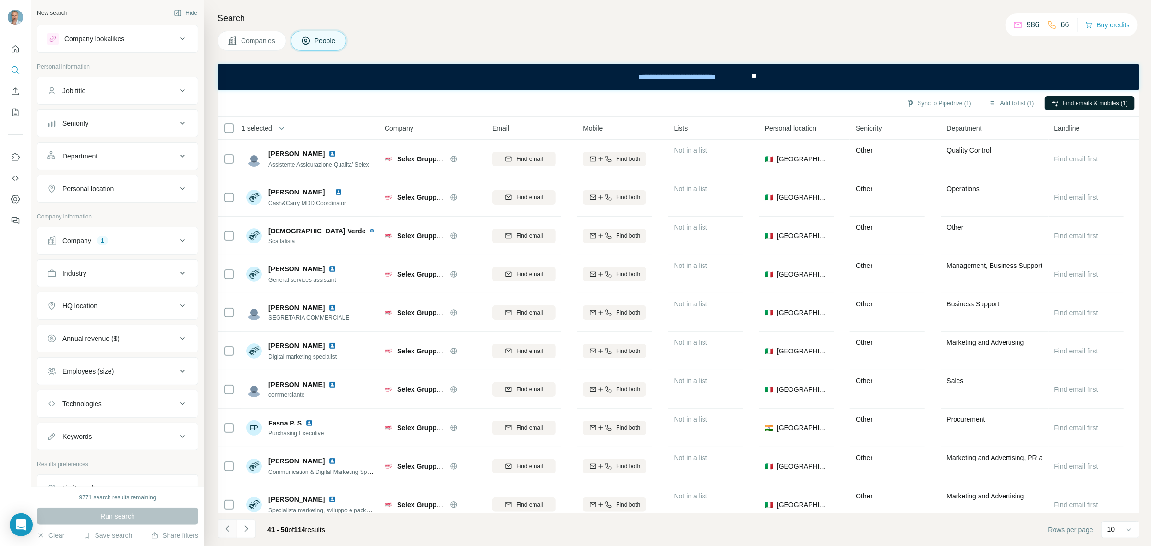
click at [230, 530] on icon "Navigate to previous page" at bounding box center [228, 529] width 10 height 10
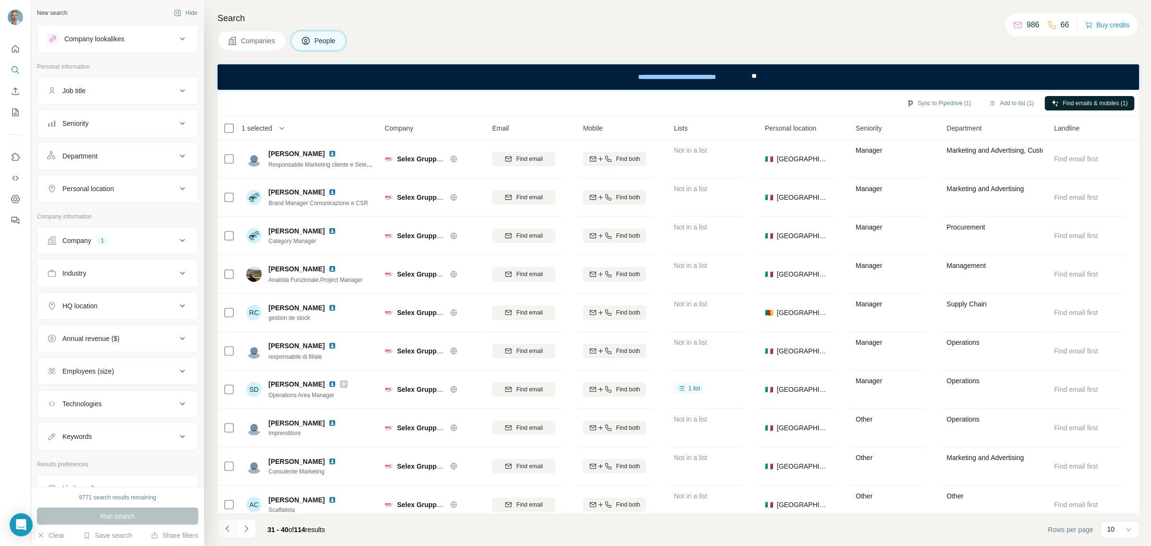
click at [230, 531] on icon "Navigate to previous page" at bounding box center [228, 529] width 10 height 10
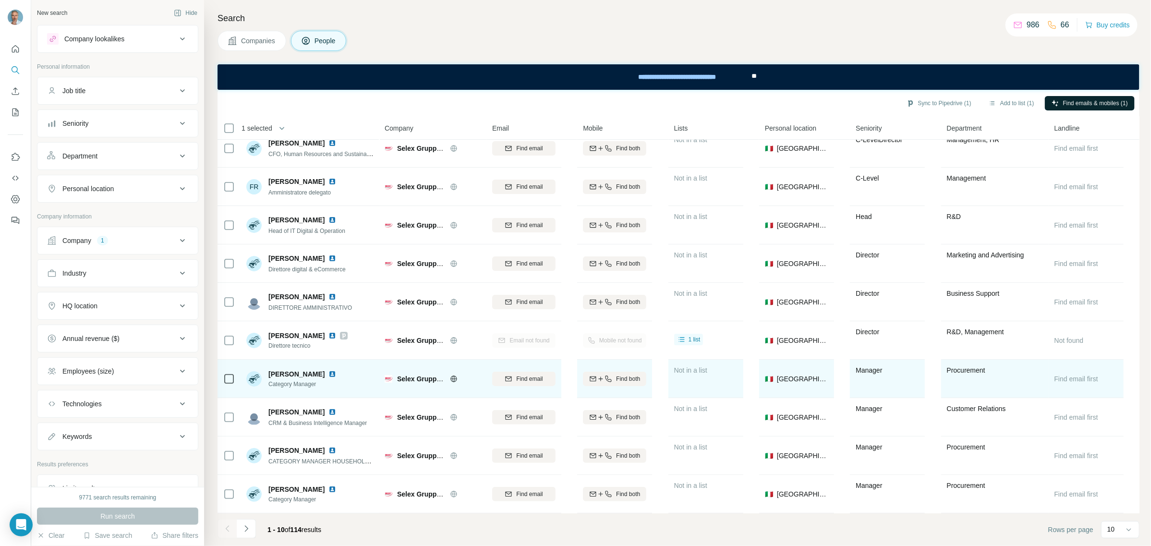
scroll to position [16, 0]
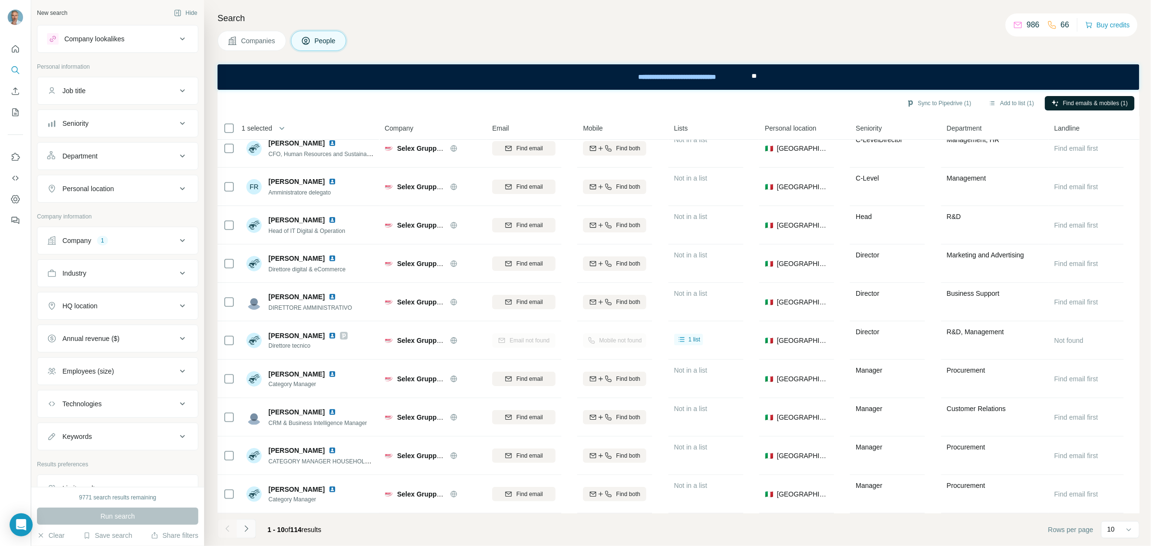
click at [244, 526] on icon "Navigate to next page" at bounding box center [246, 529] width 10 height 10
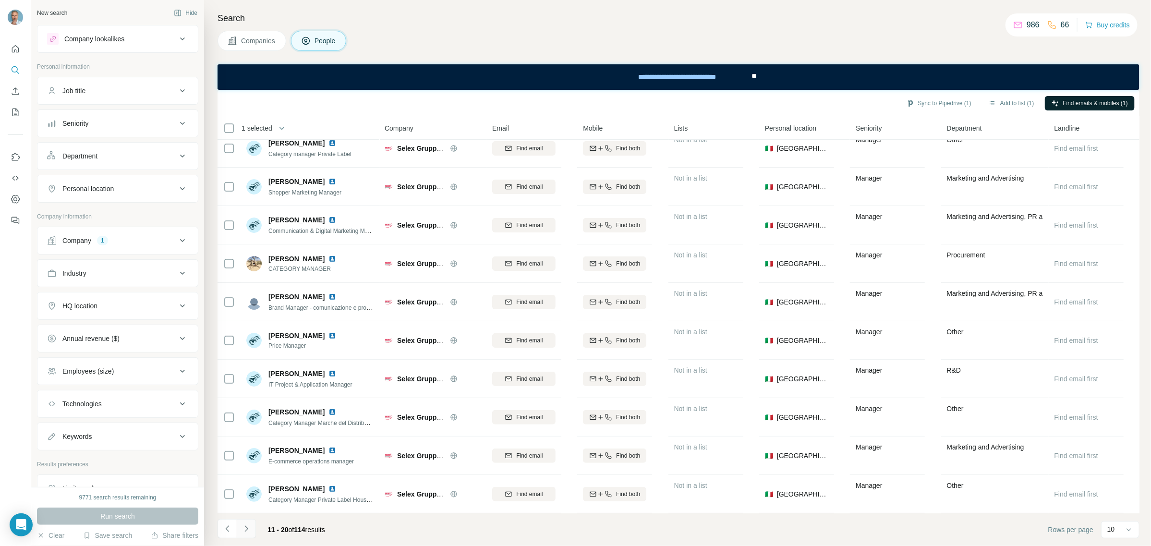
click at [245, 524] on icon "Navigate to next page" at bounding box center [246, 529] width 10 height 10
click at [246, 530] on icon "Navigate to next page" at bounding box center [245, 528] width 3 height 6
click at [245, 528] on icon "Navigate to next page" at bounding box center [246, 529] width 10 height 10
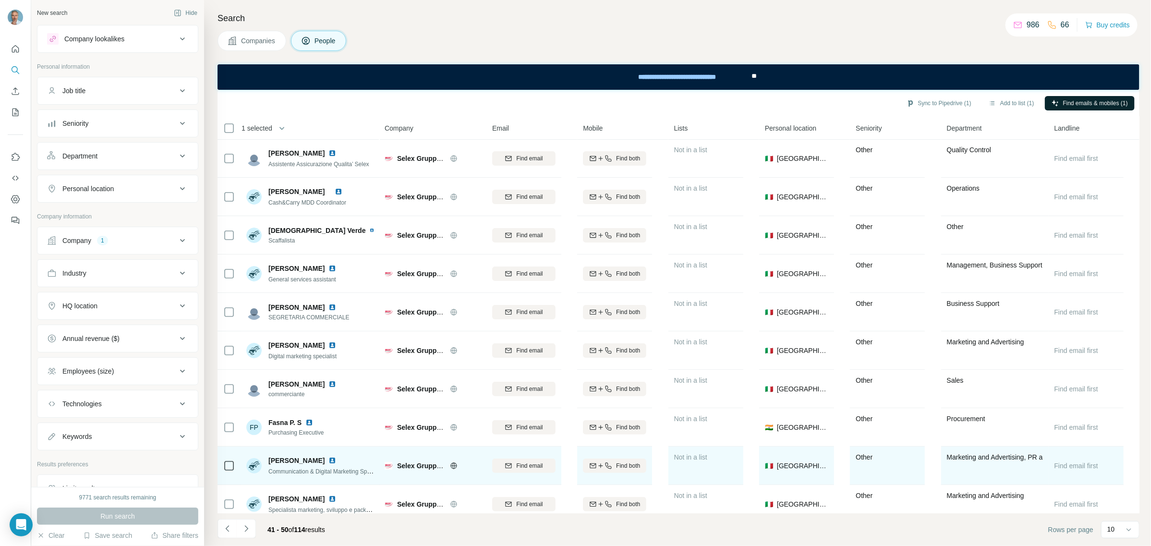
scroll to position [0, 0]
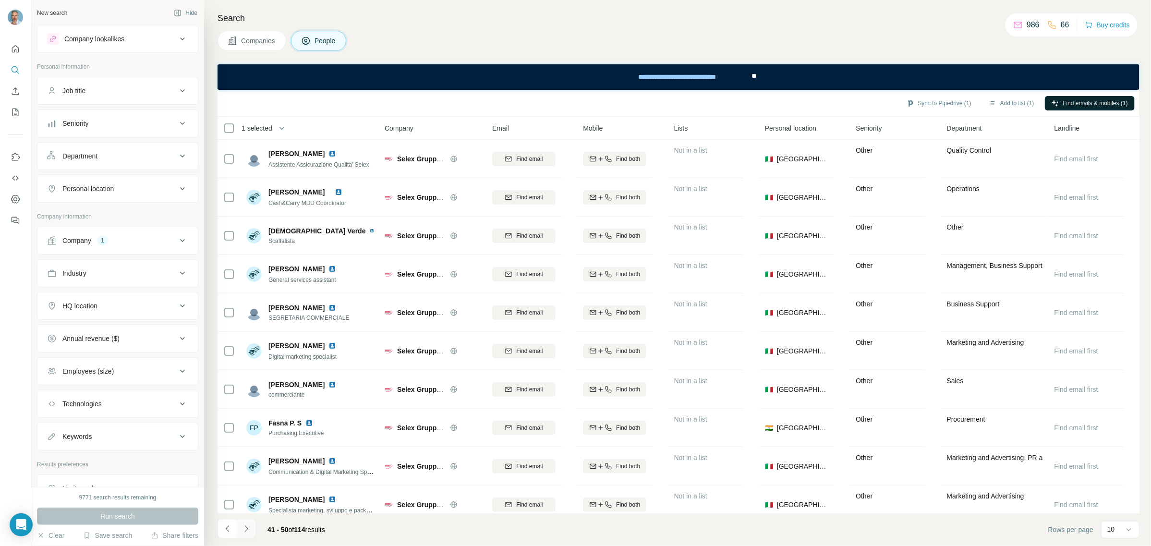
click at [250, 527] on icon "Navigate to next page" at bounding box center [246, 529] width 10 height 10
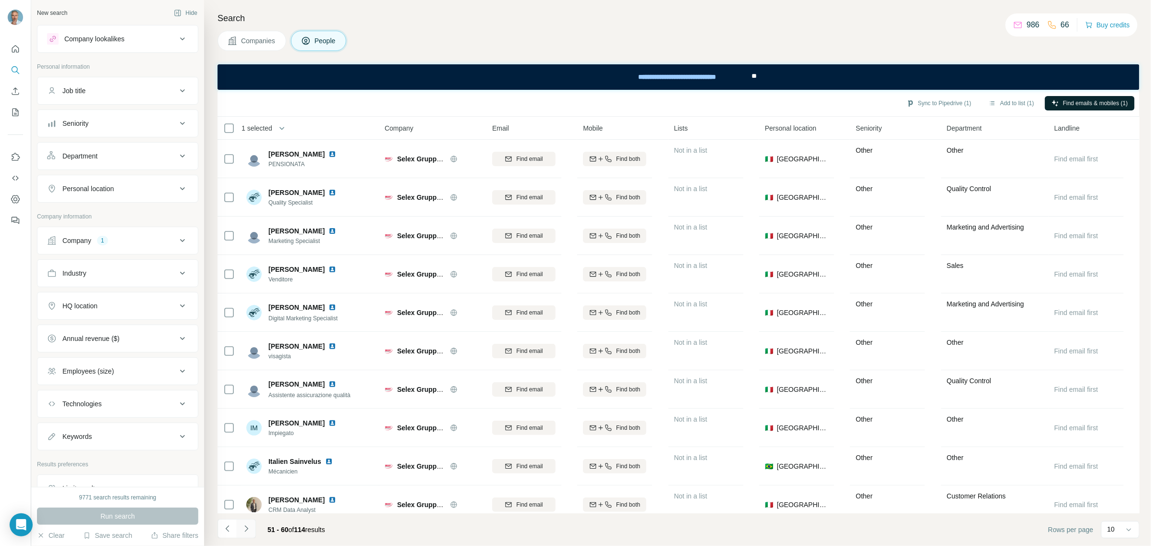
click at [245, 527] on icon "Navigate to next page" at bounding box center [246, 529] width 10 height 10
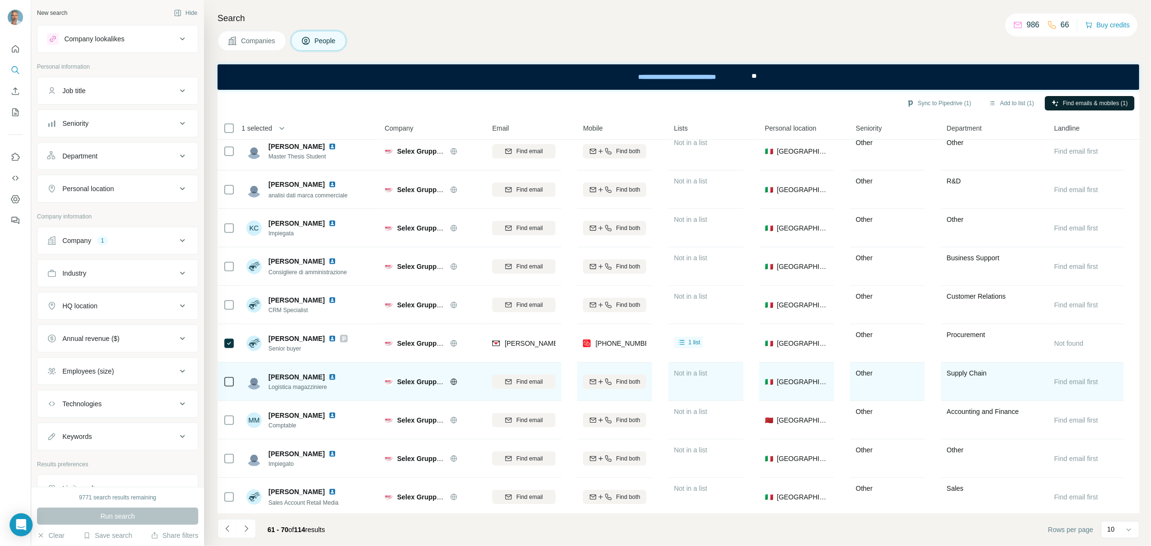
scroll to position [16, 0]
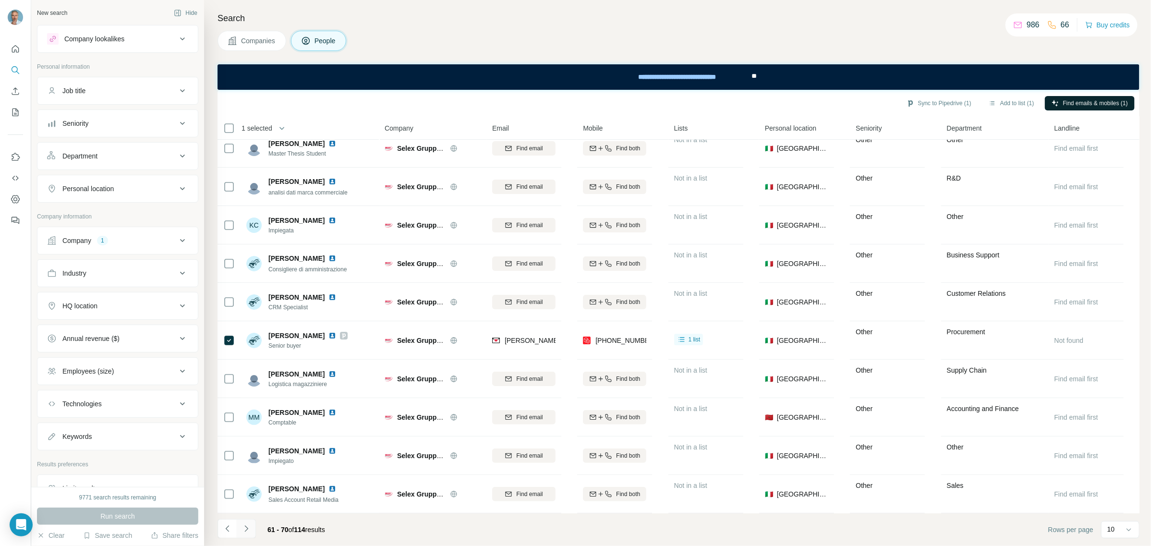
click at [248, 529] on icon "Navigate to next page" at bounding box center [246, 529] width 10 height 10
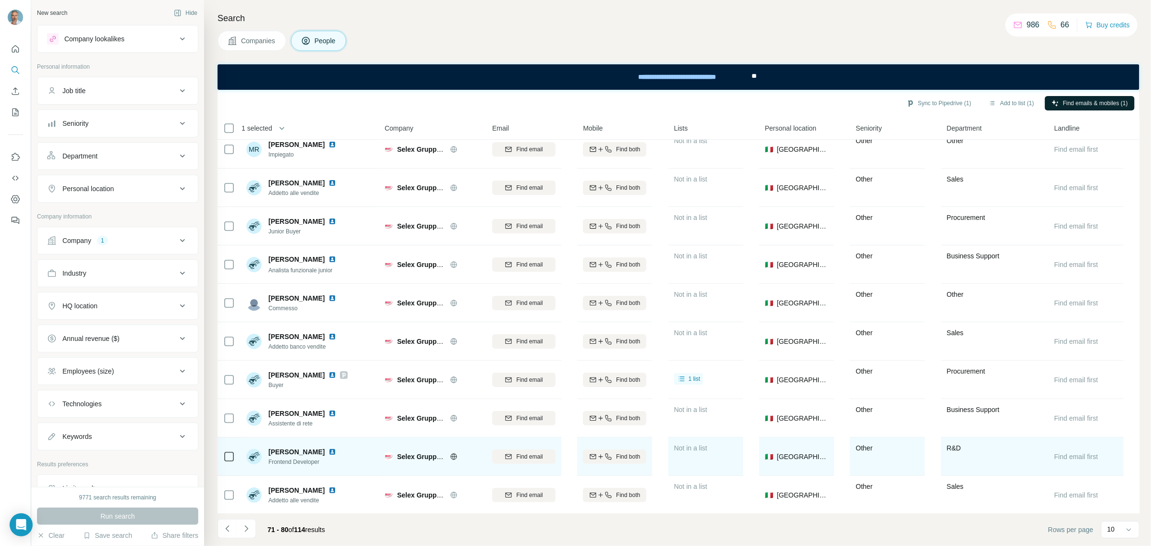
scroll to position [0, 0]
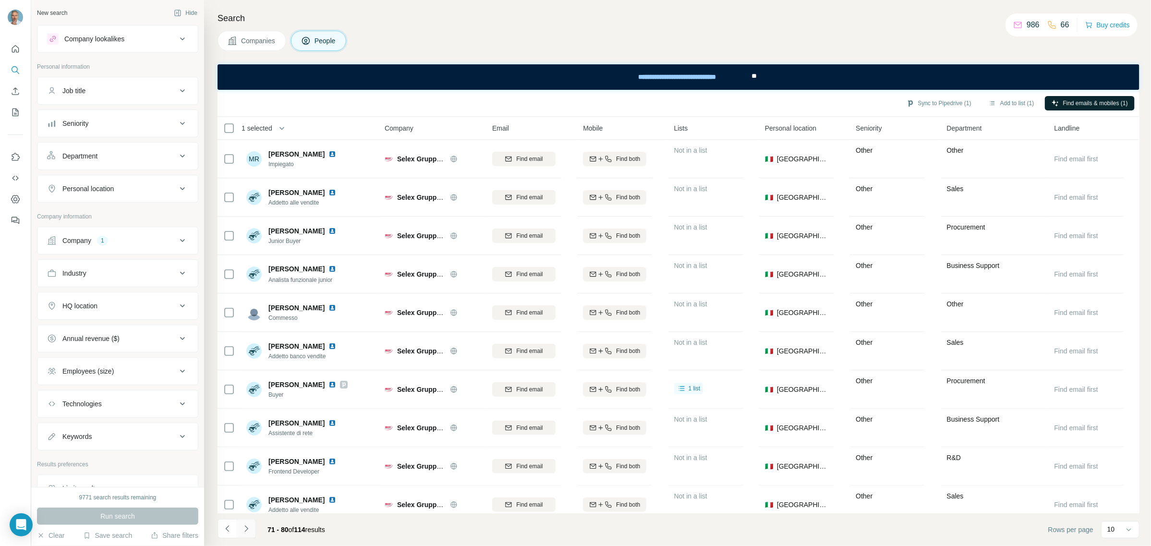
click at [248, 529] on icon "Navigate to next page" at bounding box center [246, 529] width 10 height 10
click at [243, 529] on icon "Navigate to next page" at bounding box center [246, 529] width 10 height 10
click at [246, 530] on icon "Navigate to next page" at bounding box center [246, 529] width 10 height 10
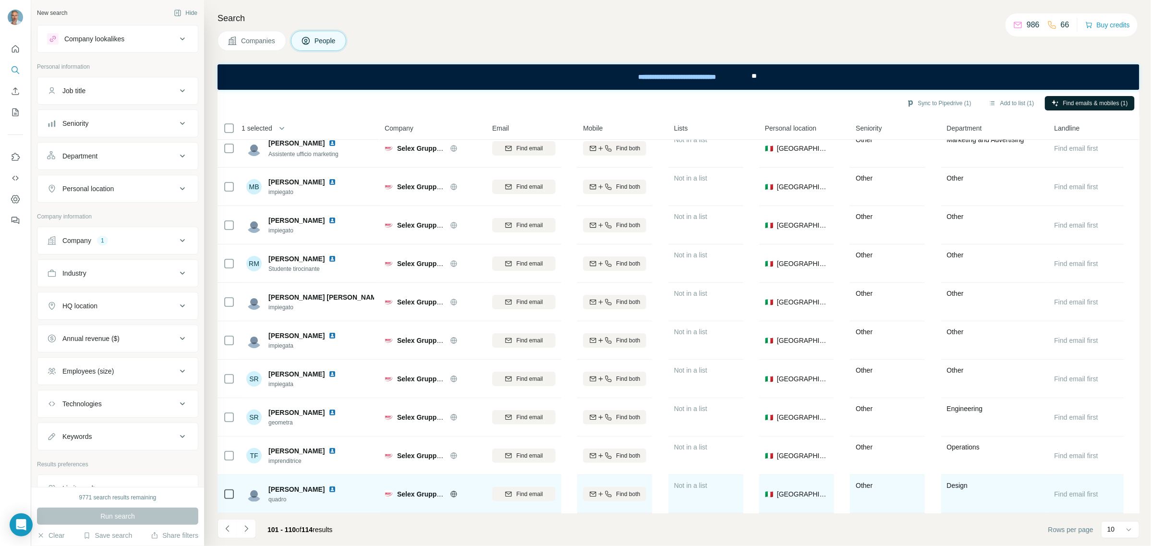
scroll to position [16, 0]
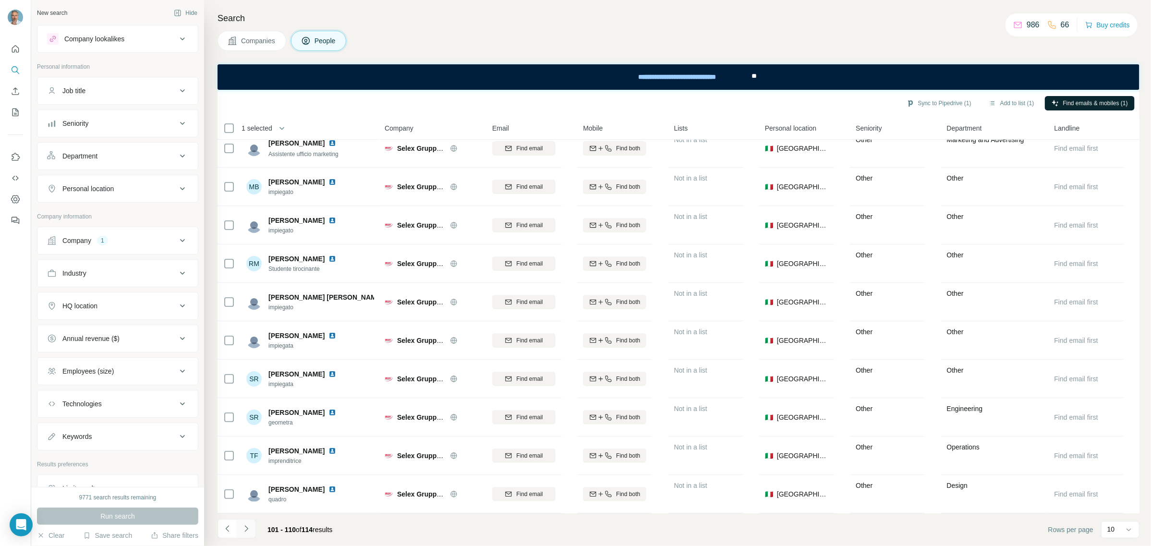
click at [243, 526] on icon "Navigate to next page" at bounding box center [246, 529] width 10 height 10
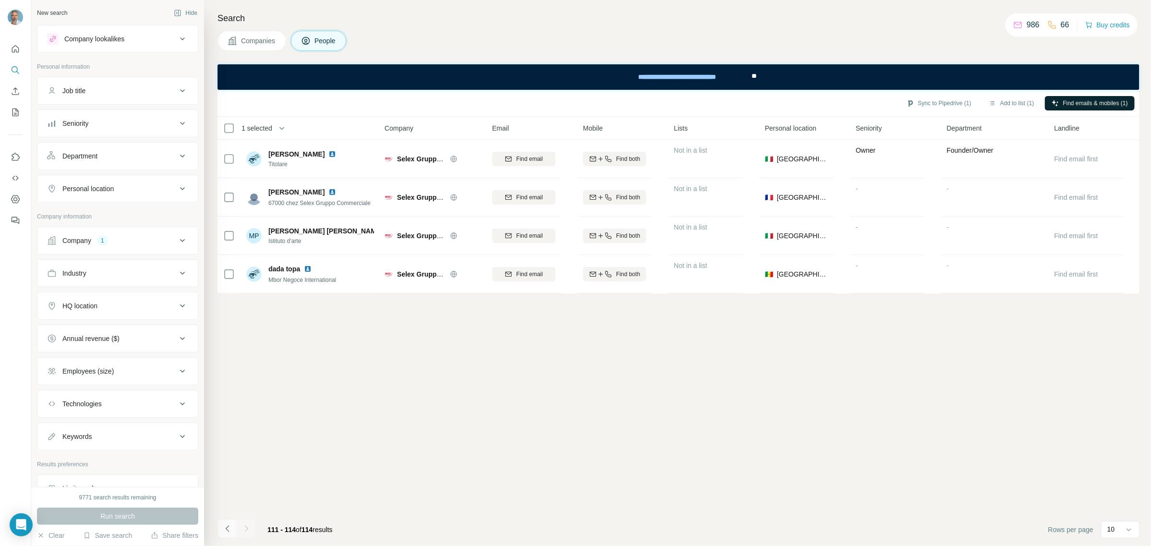
click at [226, 526] on icon "Navigate to previous page" at bounding box center [228, 529] width 10 height 10
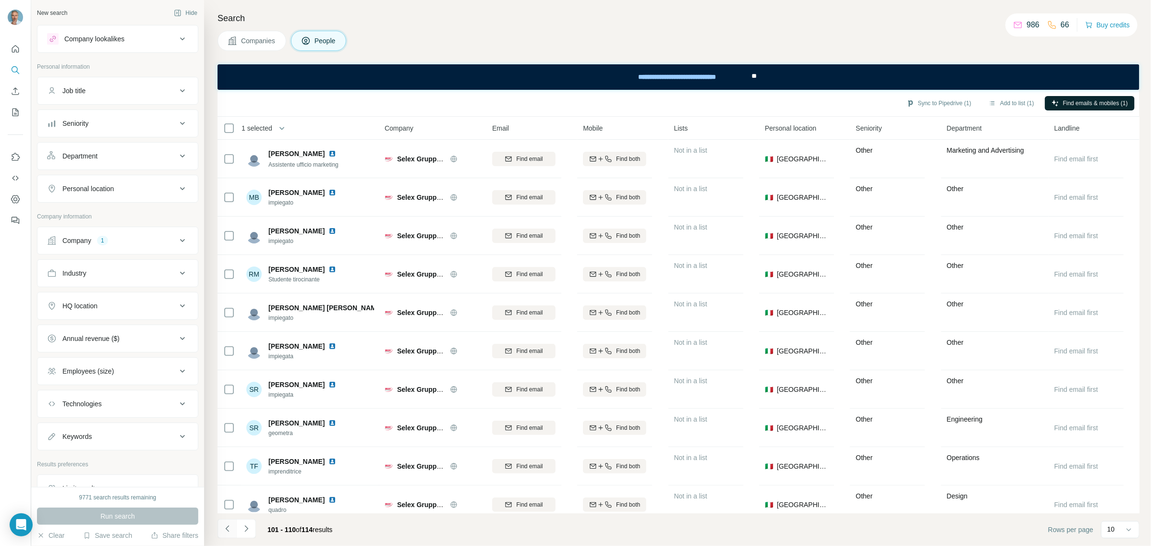
click at [226, 526] on icon "Navigate to previous page" at bounding box center [228, 529] width 10 height 10
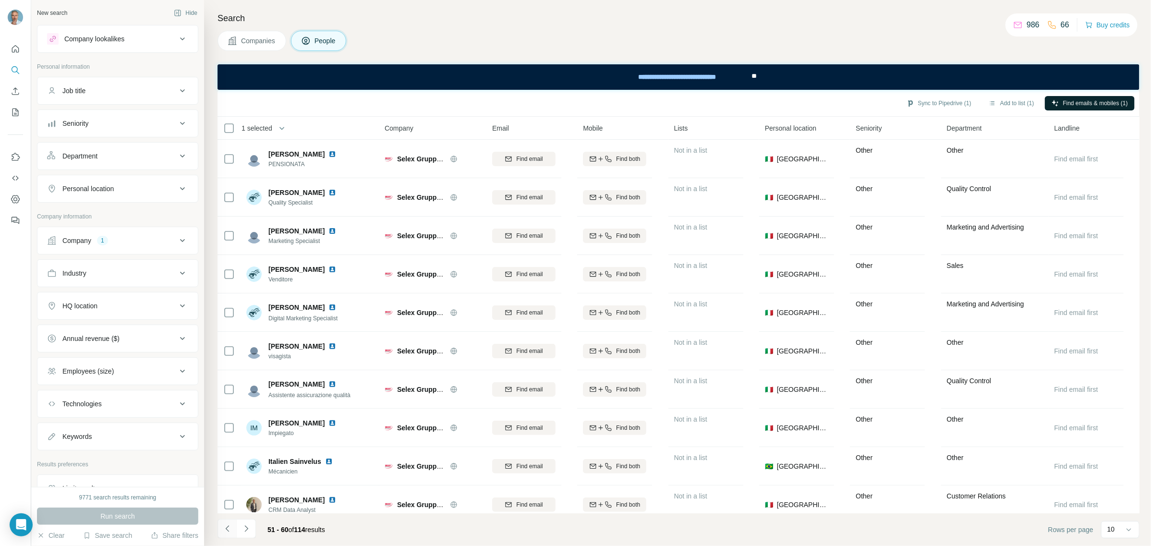
click at [226, 526] on icon "Navigate to previous page" at bounding box center [228, 529] width 10 height 10
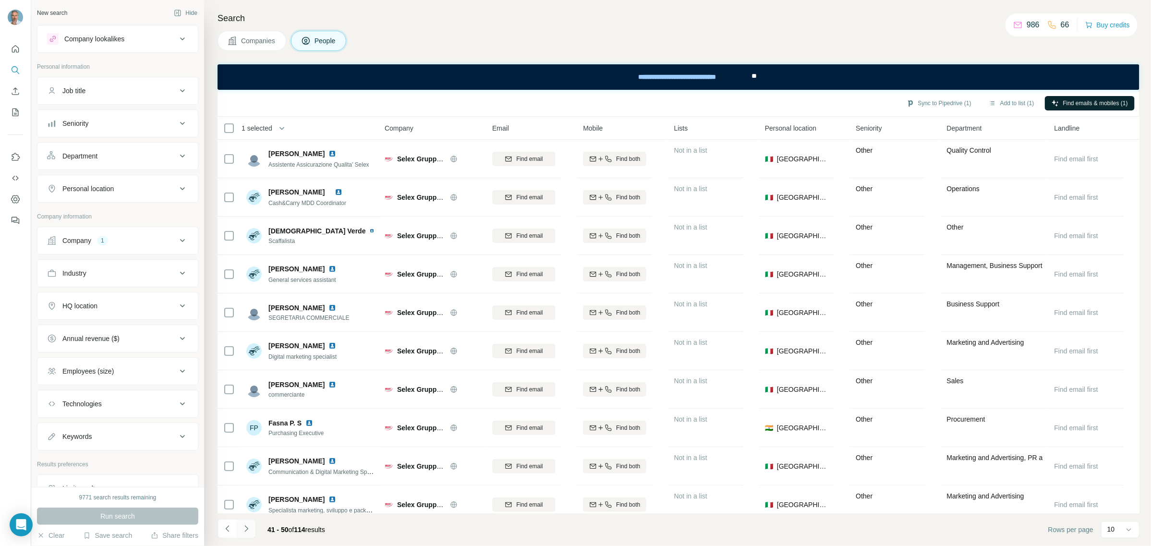
click at [244, 528] on icon "Navigate to next page" at bounding box center [246, 529] width 10 height 10
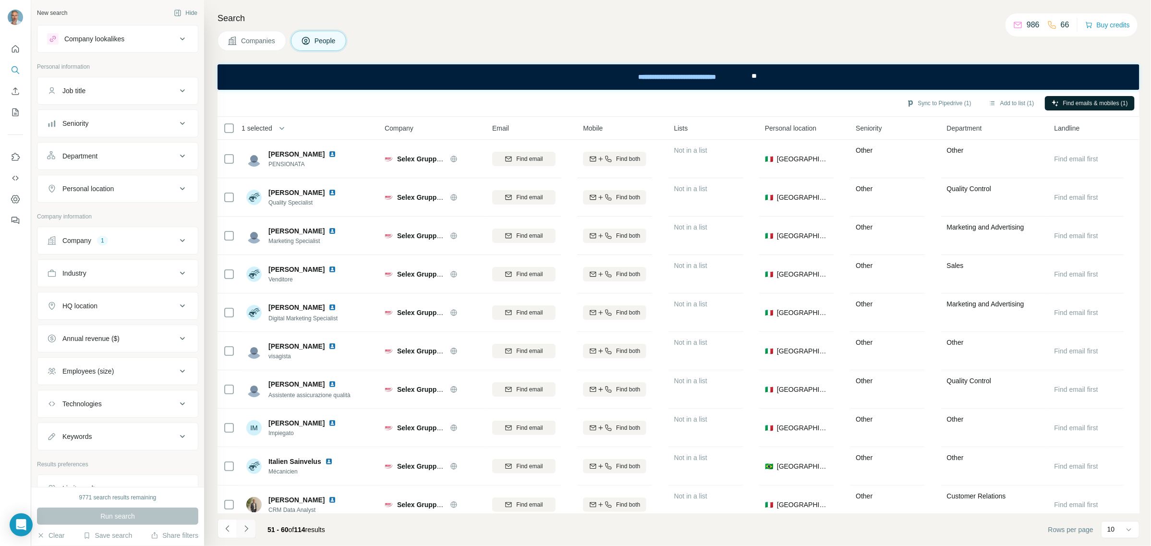
click at [244, 528] on icon "Navigate to next page" at bounding box center [246, 529] width 10 height 10
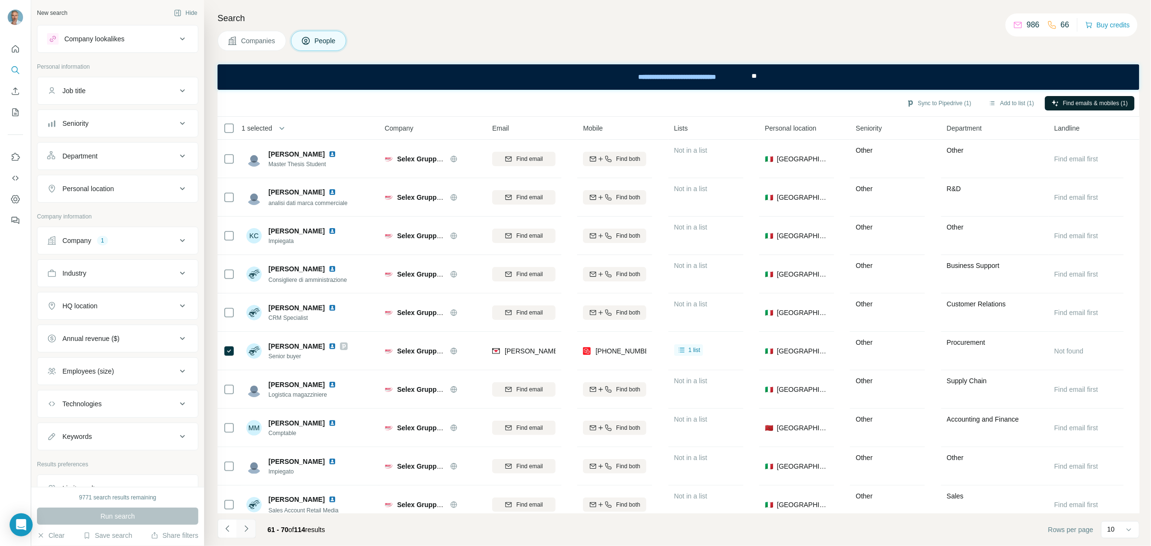
click at [244, 528] on icon "Navigate to next page" at bounding box center [246, 529] width 10 height 10
click at [228, 533] on icon "Navigate to previous page" at bounding box center [228, 529] width 10 height 10
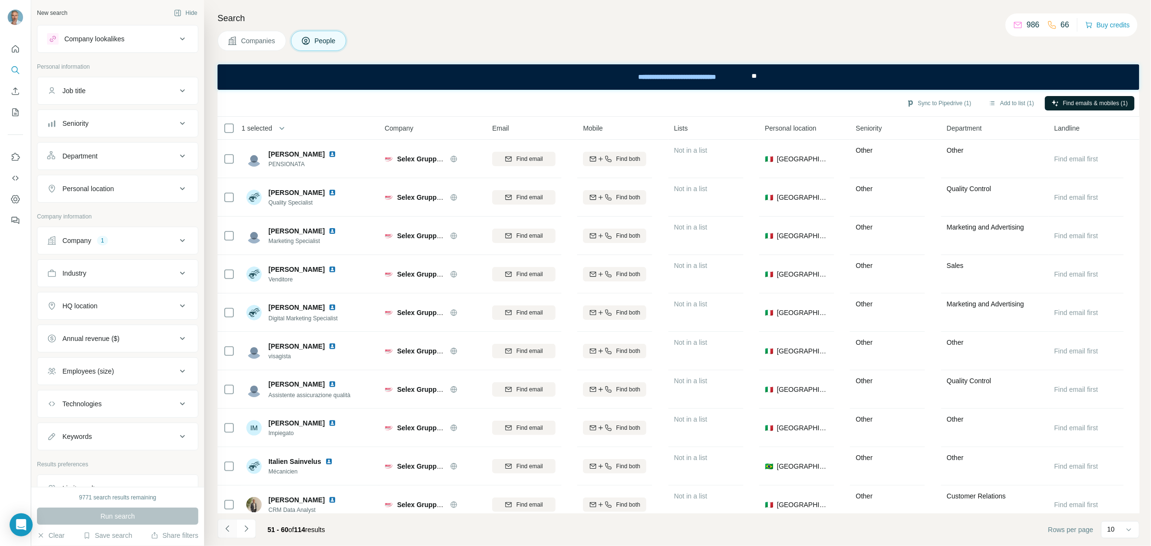
click at [228, 533] on icon "Navigate to previous page" at bounding box center [228, 529] width 10 height 10
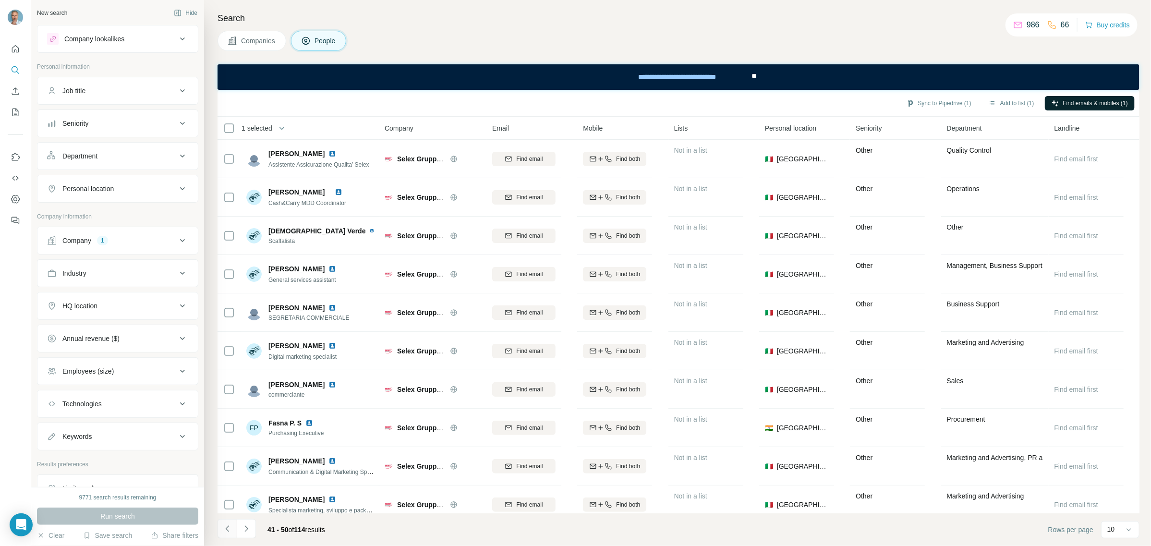
click at [228, 533] on icon "Navigate to previous page" at bounding box center [228, 529] width 10 height 10
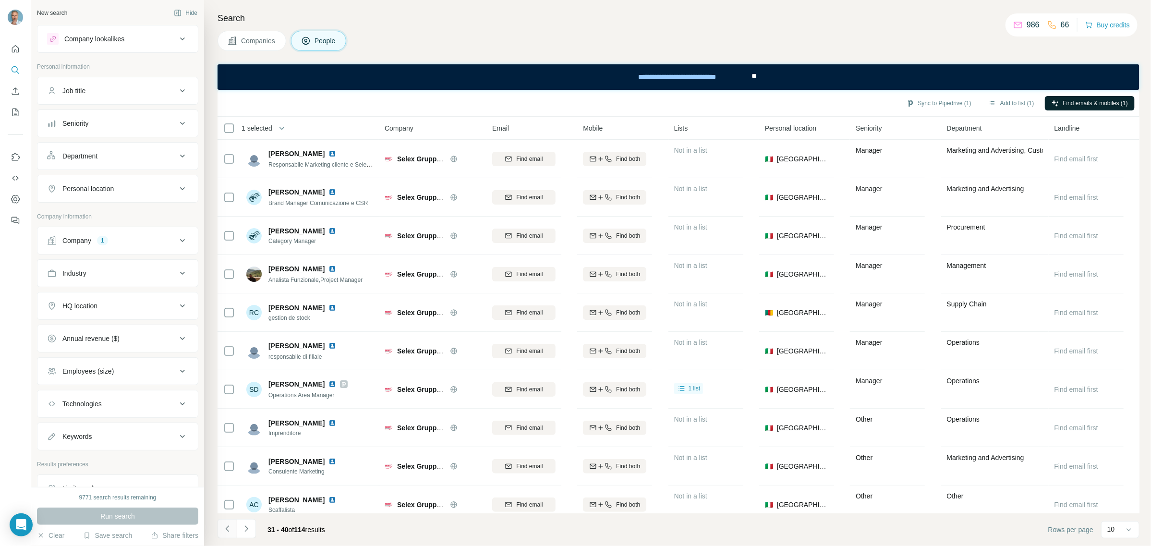
click at [228, 533] on icon "Navigate to previous page" at bounding box center [228, 529] width 10 height 10
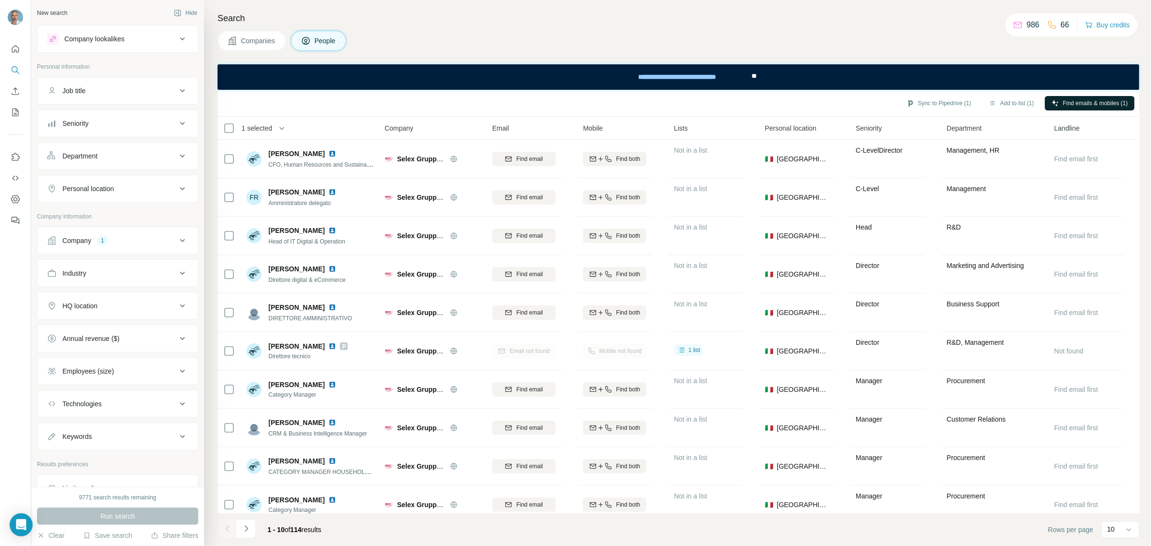
click at [228, 533] on div at bounding box center [226, 528] width 19 height 19
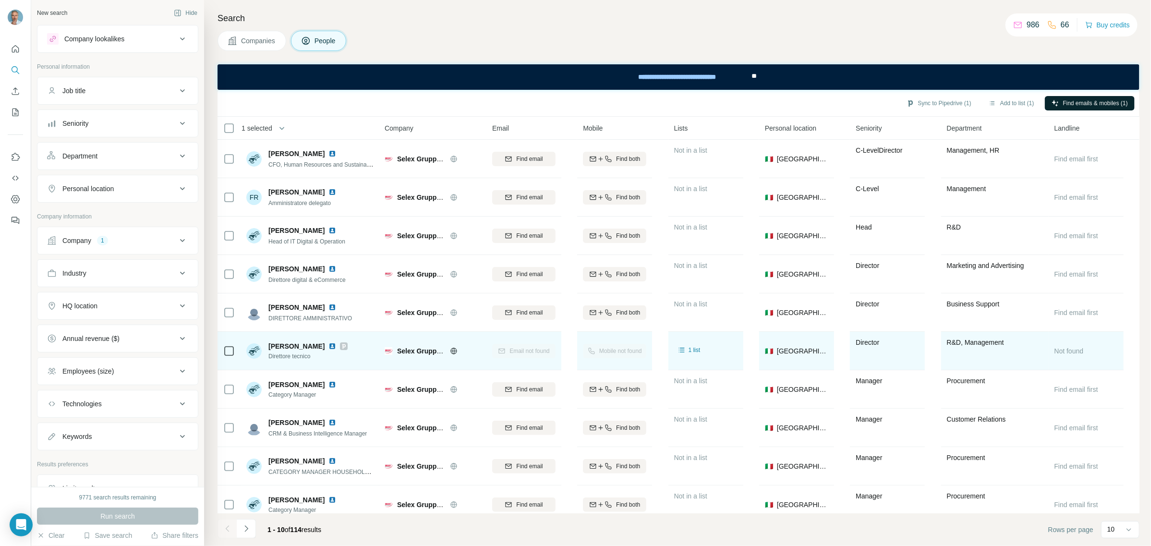
scroll to position [16, 0]
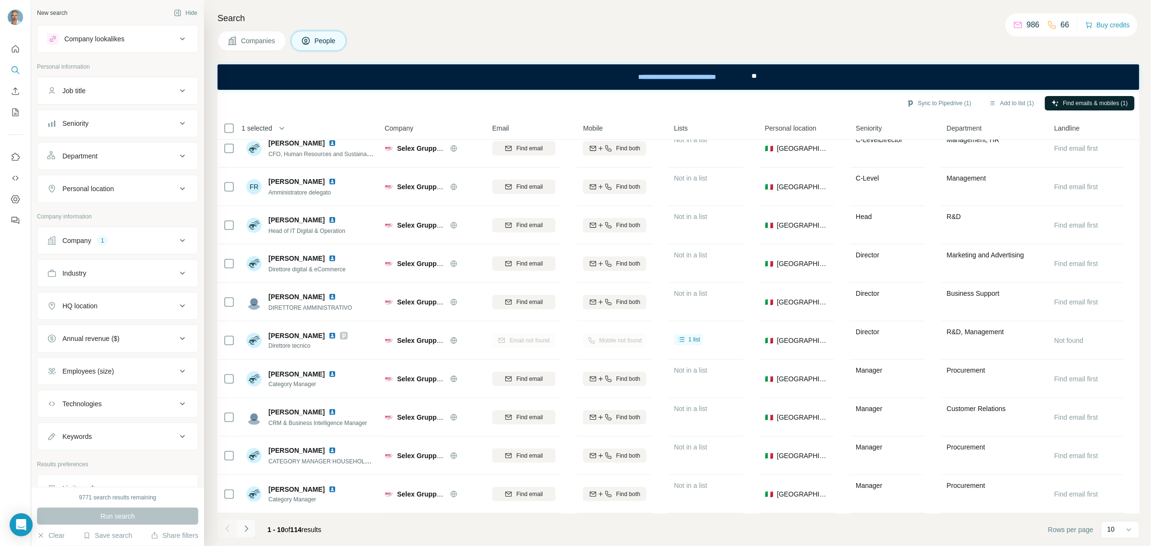
click at [251, 532] on button "Navigate to next page" at bounding box center [246, 528] width 19 height 19
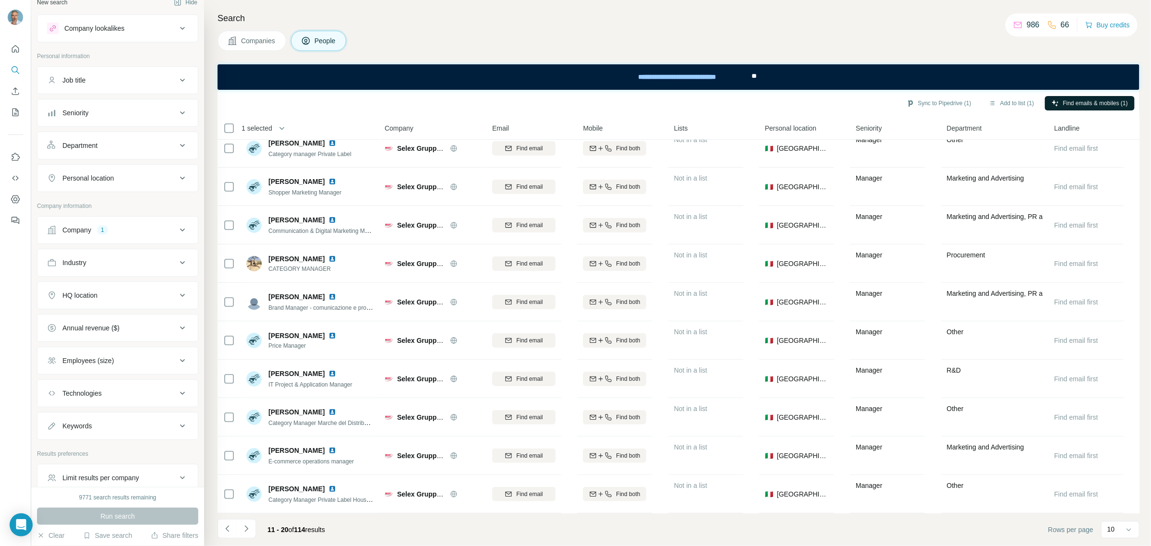
scroll to position [0, 0]
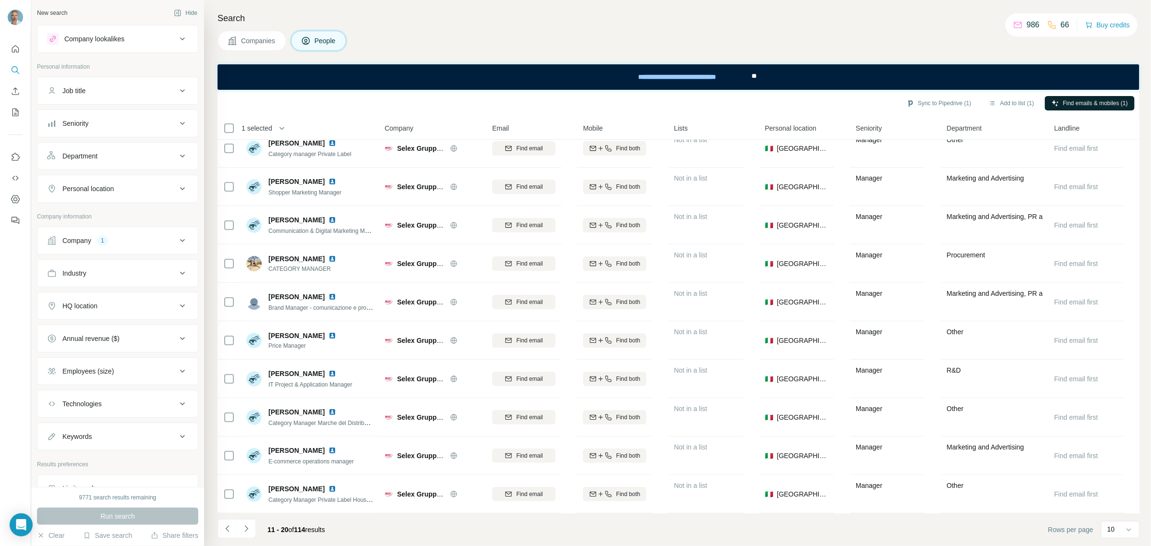
click at [241, 42] on span "Companies" at bounding box center [258, 41] width 35 height 10
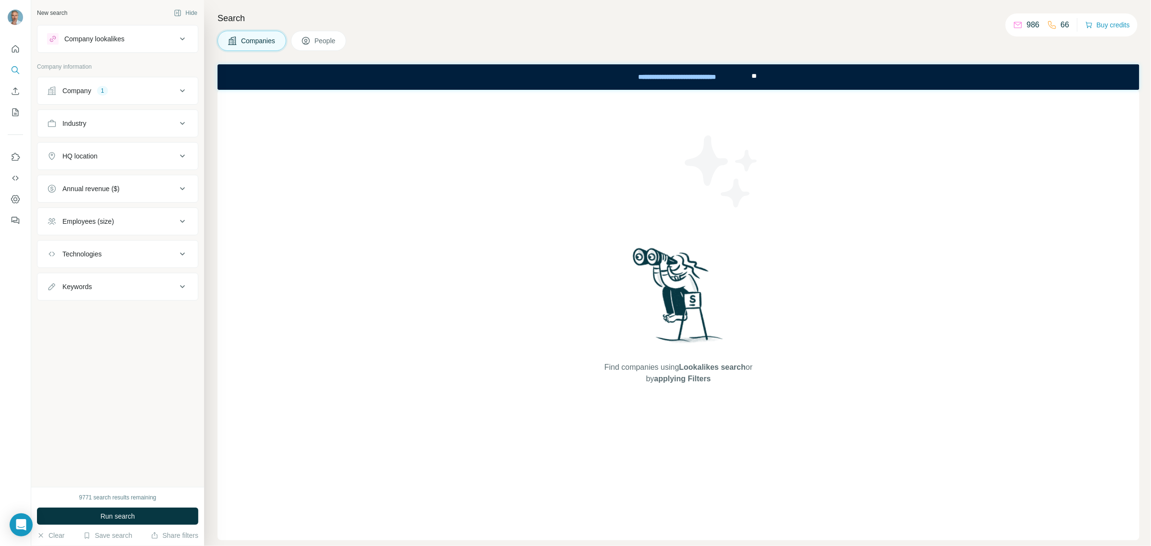
click at [72, 91] on div "Company" at bounding box center [76, 91] width 29 height 10
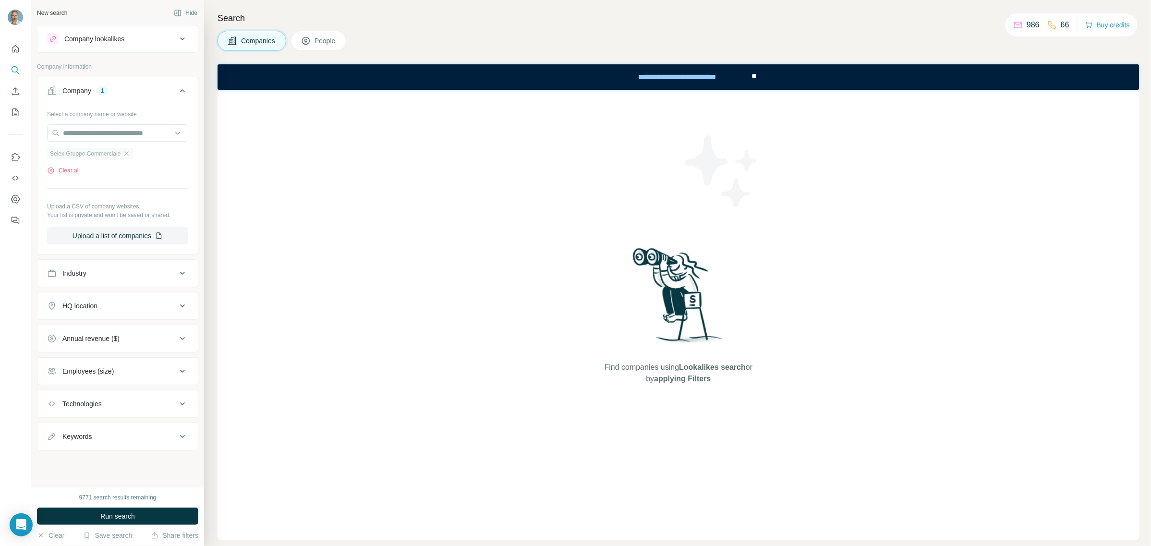
click at [86, 155] on span "Selex Gruppo Commerciale" at bounding box center [85, 153] width 71 height 9
click at [133, 180] on div "Select a company name or website Selex Gruppo Commerciale Clear all Upload a CS…" at bounding box center [117, 175] width 141 height 138
click at [156, 307] on div "HQ location" at bounding box center [112, 306] width 130 height 10
click at [119, 332] on input "text" at bounding box center [117, 329] width 141 height 17
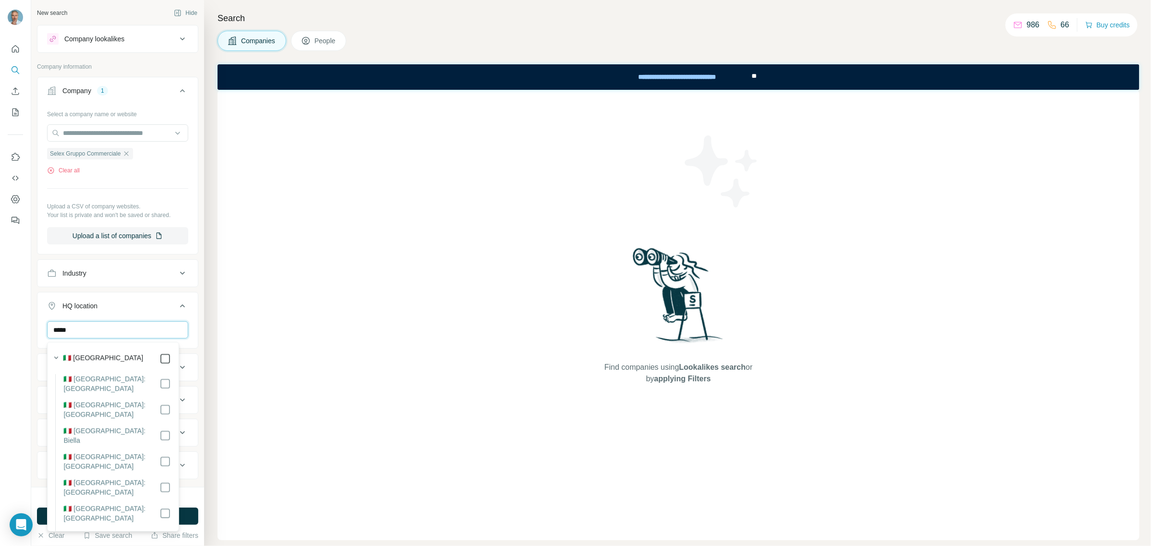
type input "*****"
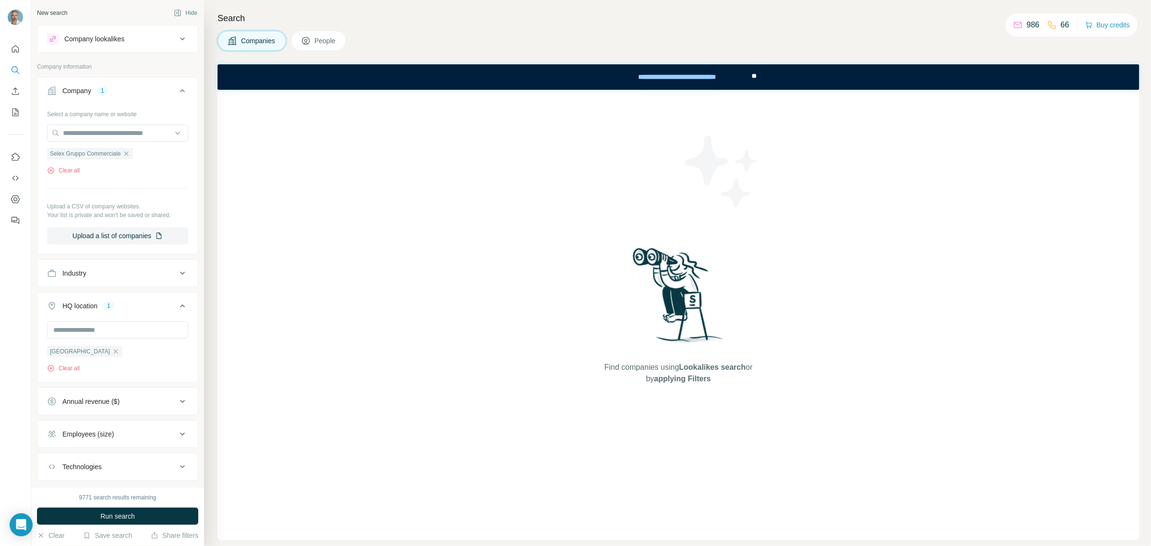
click at [12, 444] on div at bounding box center [15, 273] width 31 height 546
click at [120, 519] on span "Run search" at bounding box center [117, 516] width 35 height 10
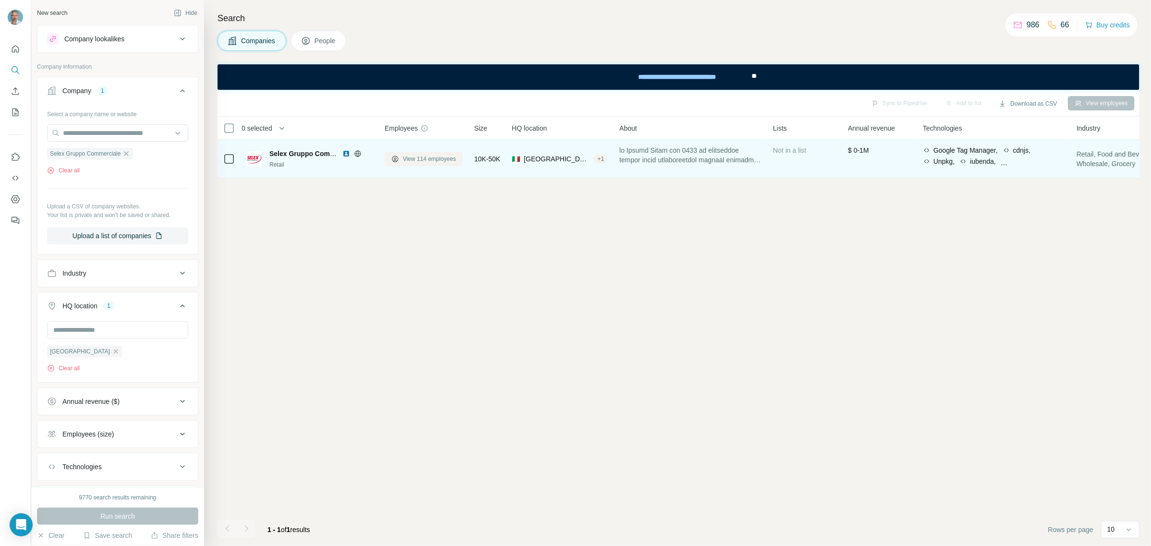
click at [415, 156] on span "View 114 employees" at bounding box center [429, 159] width 53 height 9
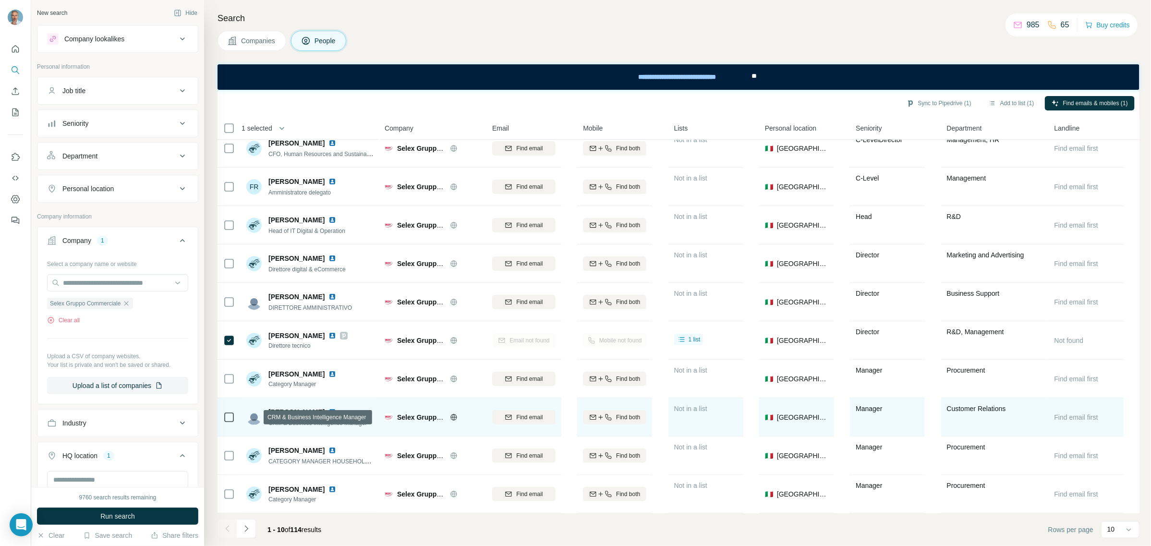
scroll to position [16, 0]
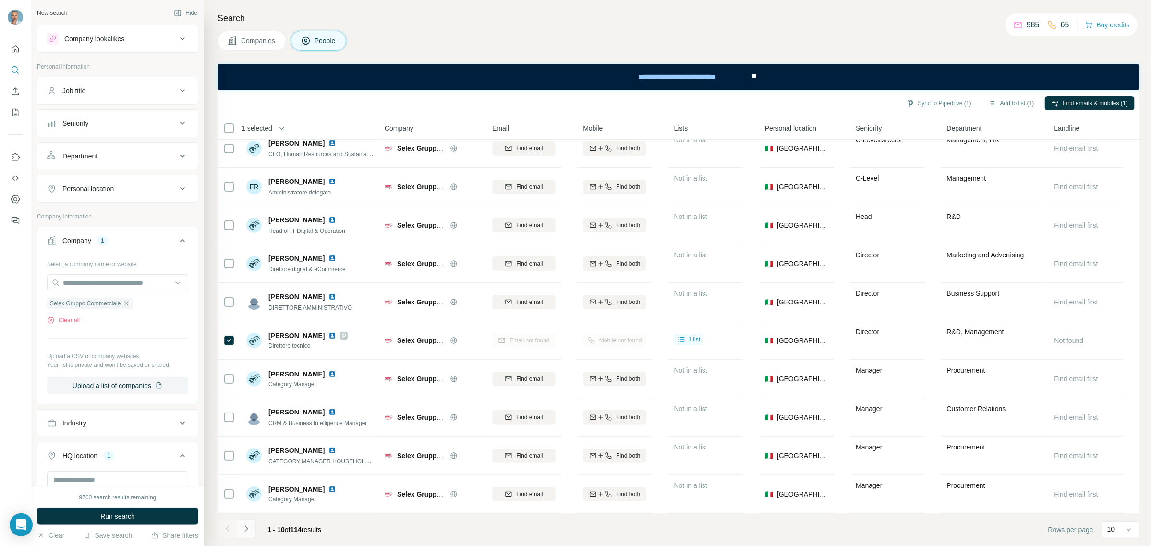
click at [252, 532] on button "Navigate to next page" at bounding box center [246, 528] width 19 height 19
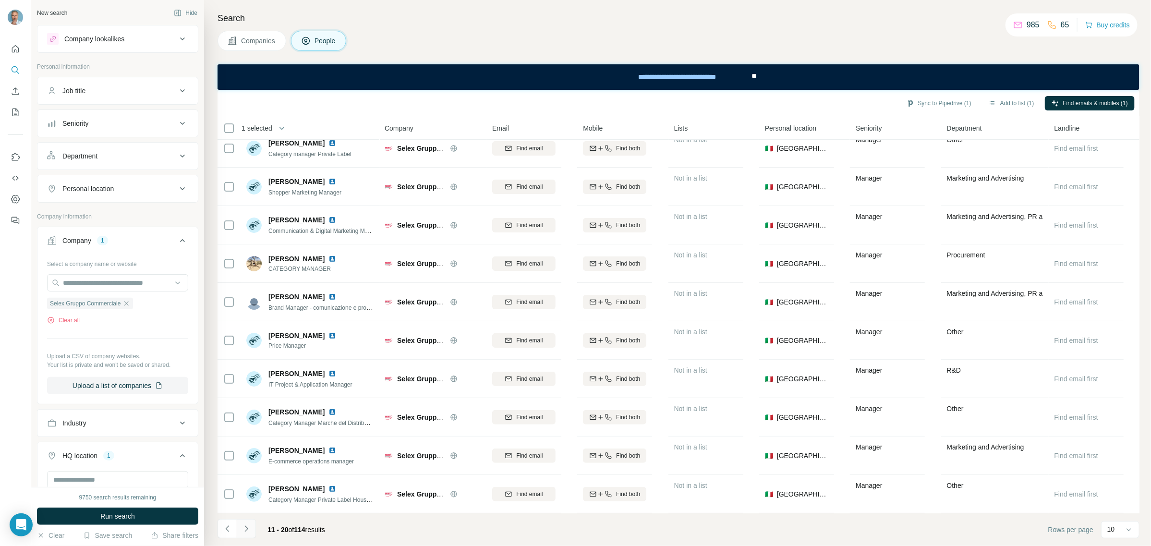
click at [246, 531] on icon "Navigate to next page" at bounding box center [246, 529] width 10 height 10
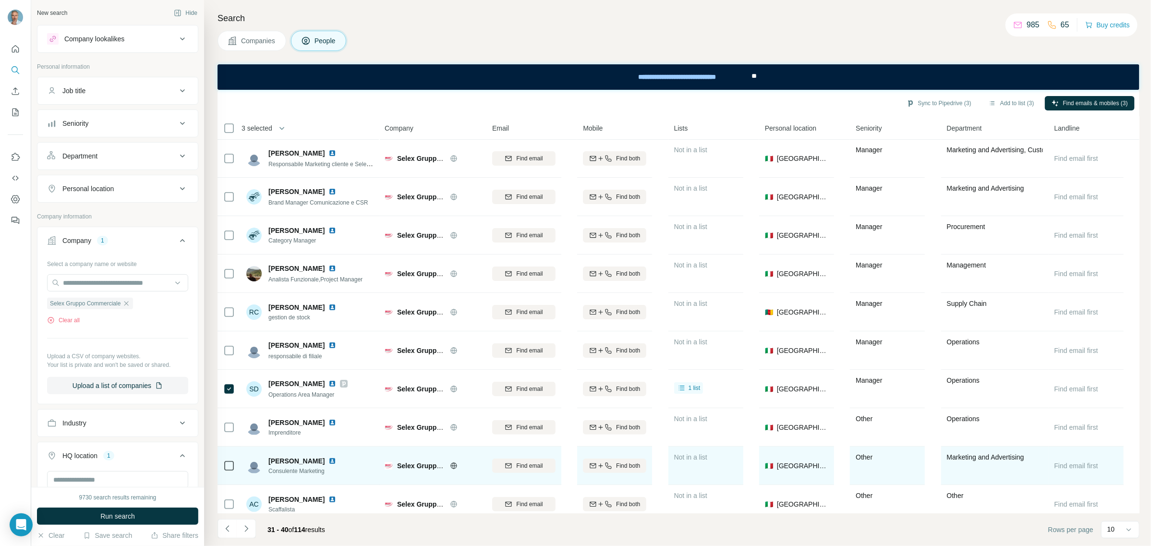
scroll to position [0, 0]
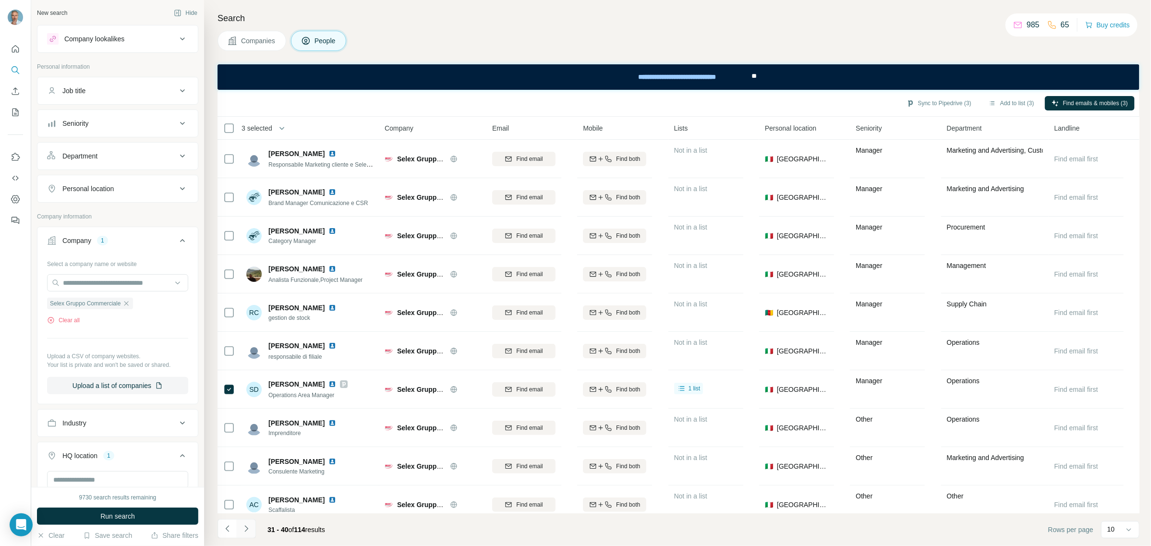
click at [249, 526] on icon "Navigate to next page" at bounding box center [246, 529] width 10 height 10
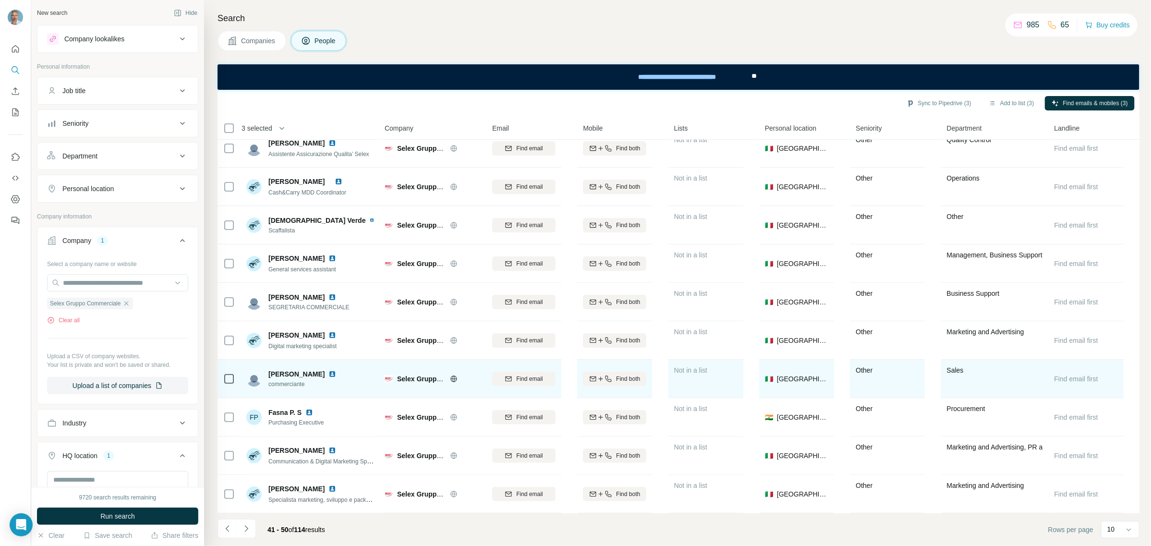
scroll to position [16, 0]
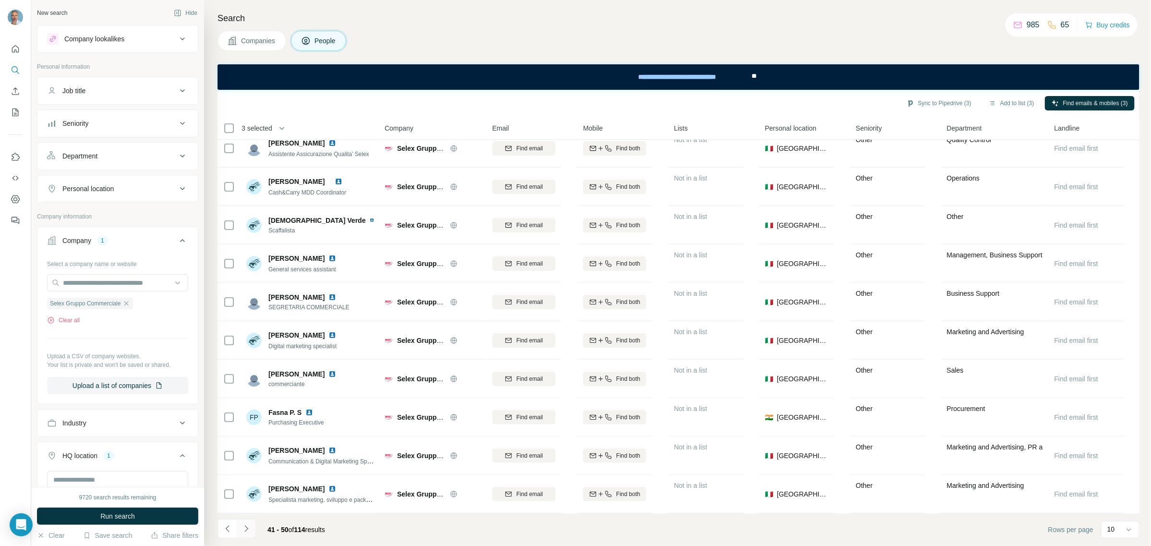
click at [243, 527] on icon "Navigate to next page" at bounding box center [246, 529] width 10 height 10
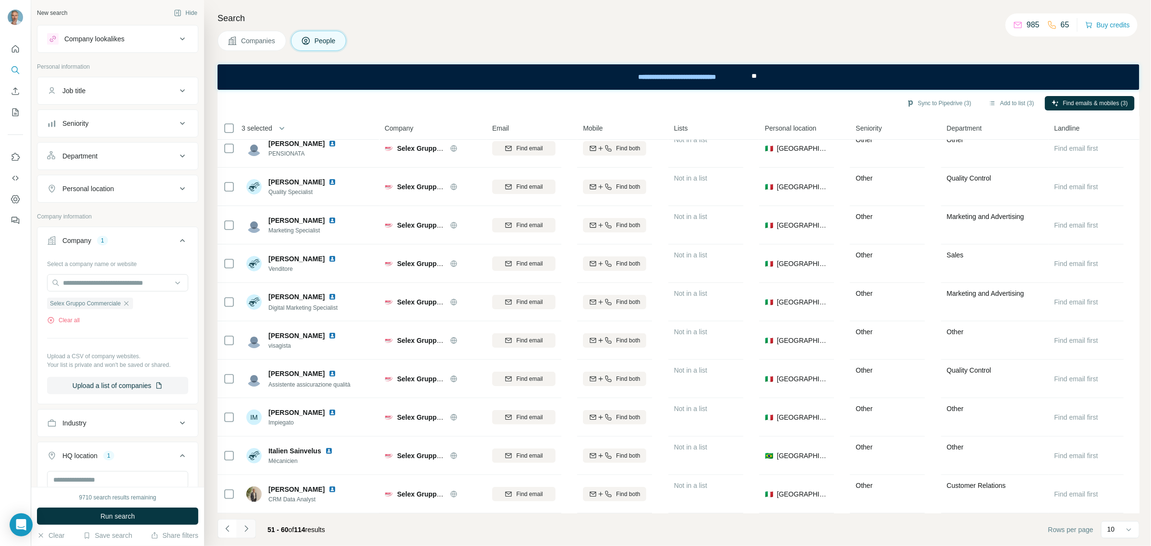
click at [243, 527] on icon "Navigate to next page" at bounding box center [246, 529] width 10 height 10
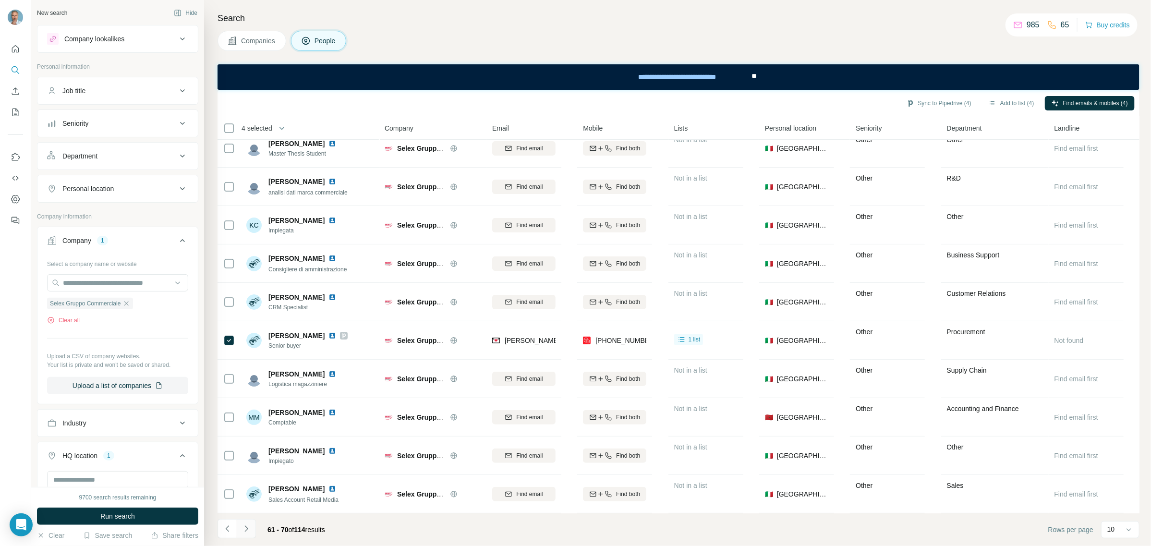
click at [249, 526] on icon "Navigate to next page" at bounding box center [246, 529] width 10 height 10
click at [248, 527] on icon "Navigate to next page" at bounding box center [246, 529] width 10 height 10
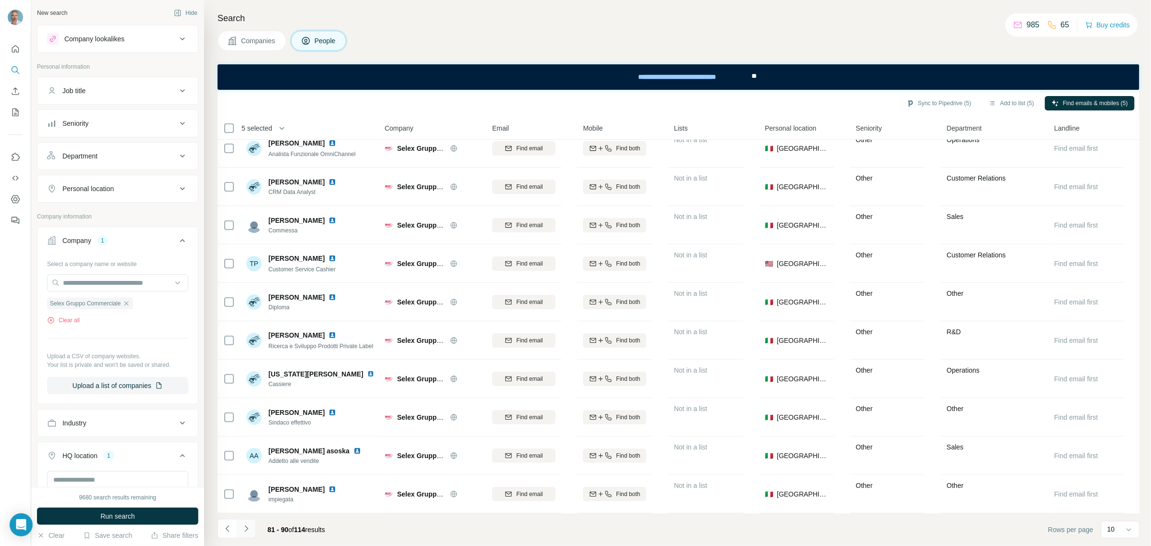
click at [248, 527] on icon "Navigate to next page" at bounding box center [246, 529] width 10 height 10
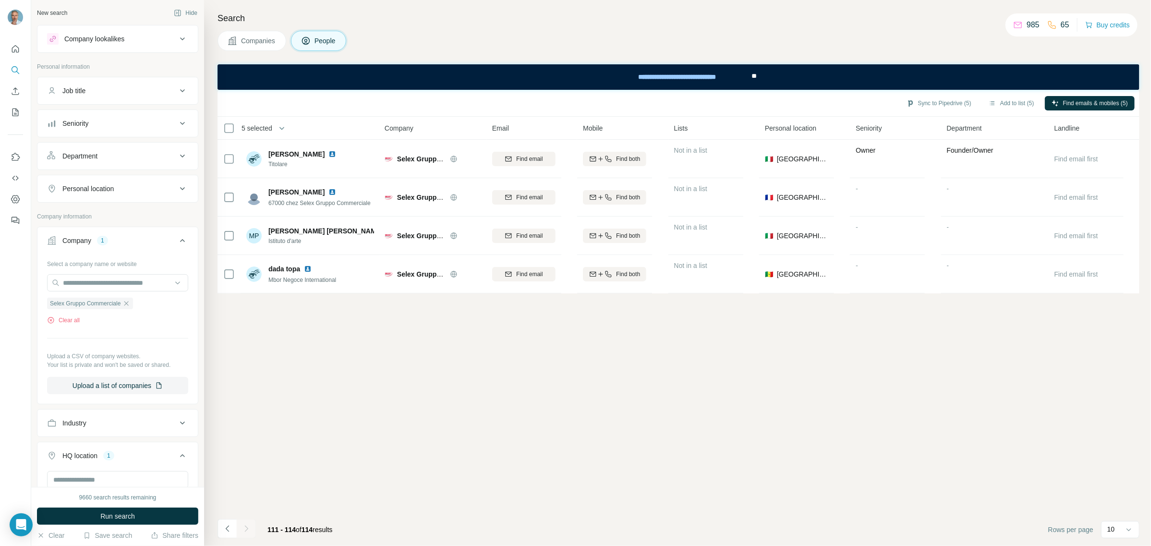
scroll to position [0, 0]
click at [1079, 99] on span "Find emails & mobiles (5)" at bounding box center [1095, 103] width 65 height 9
click at [723, 75] on div "**********" at bounding box center [677, 76] width 132 height 21
click at [1066, 104] on span "Find emails & mobiles (9)" at bounding box center [1095, 103] width 65 height 9
